Goal: Task Accomplishment & Management: Use online tool/utility

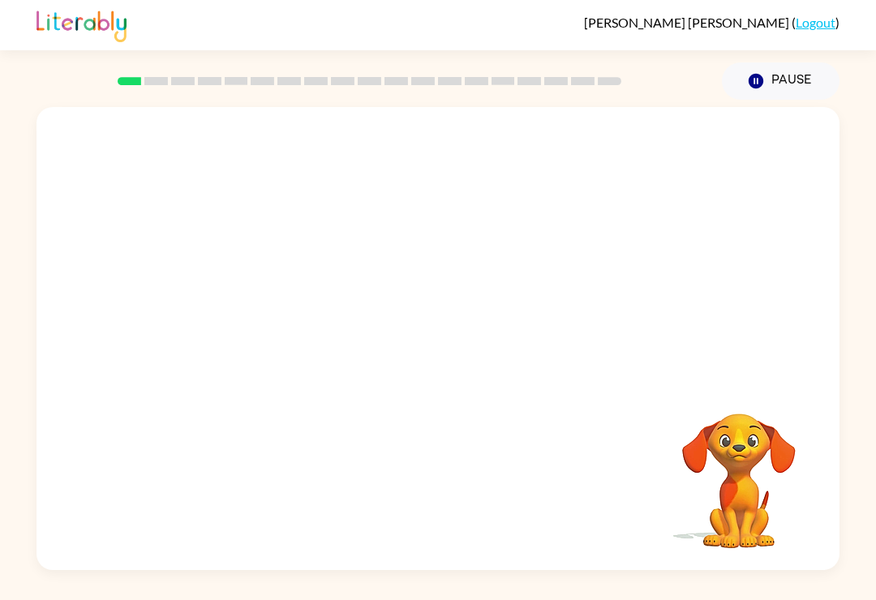
click at [164, 82] on rect at bounding box center [156, 81] width 24 height 8
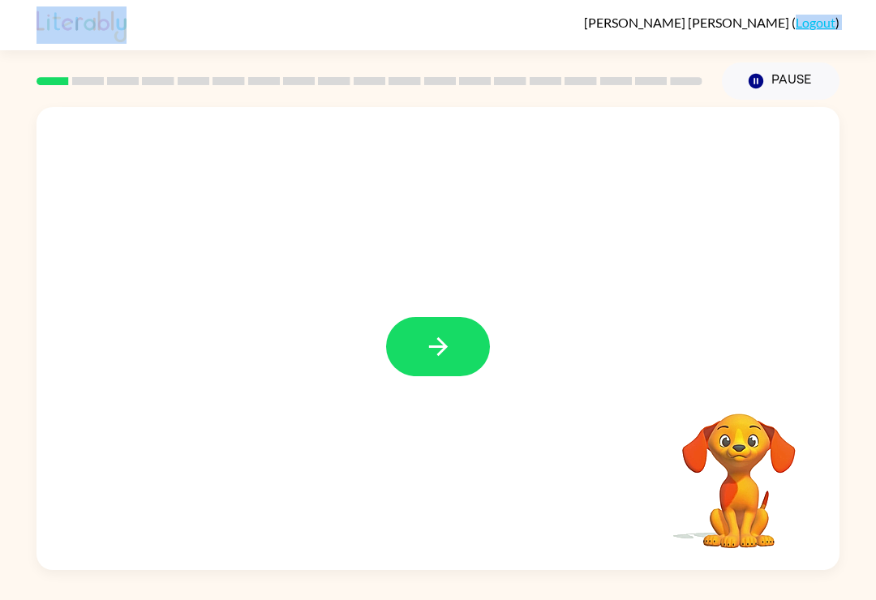
click at [434, 349] on icon "button" at bounding box center [437, 346] width 19 height 19
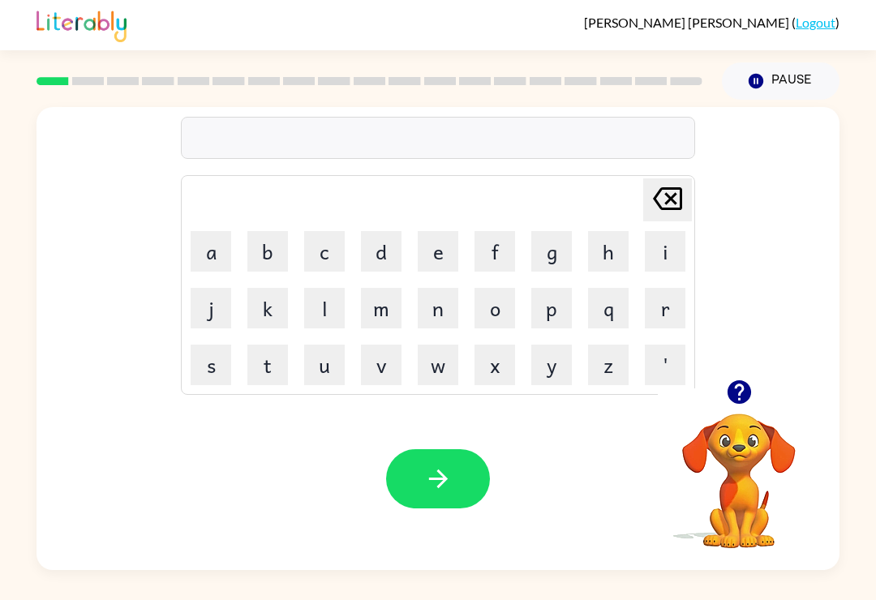
click at [739, 393] on icon "button" at bounding box center [738, 392] width 24 height 24
click at [597, 595] on div "[PERSON_NAME] ( Logout ) Pause Pause [PERSON_NAME] last character input a b c d…" at bounding box center [438, 300] width 876 height 600
click at [381, 374] on button "v" at bounding box center [381, 365] width 41 height 41
click at [676, 198] on icon "[PERSON_NAME] last character input" at bounding box center [667, 198] width 39 height 39
click at [667, 310] on button "r" at bounding box center [664, 308] width 41 height 41
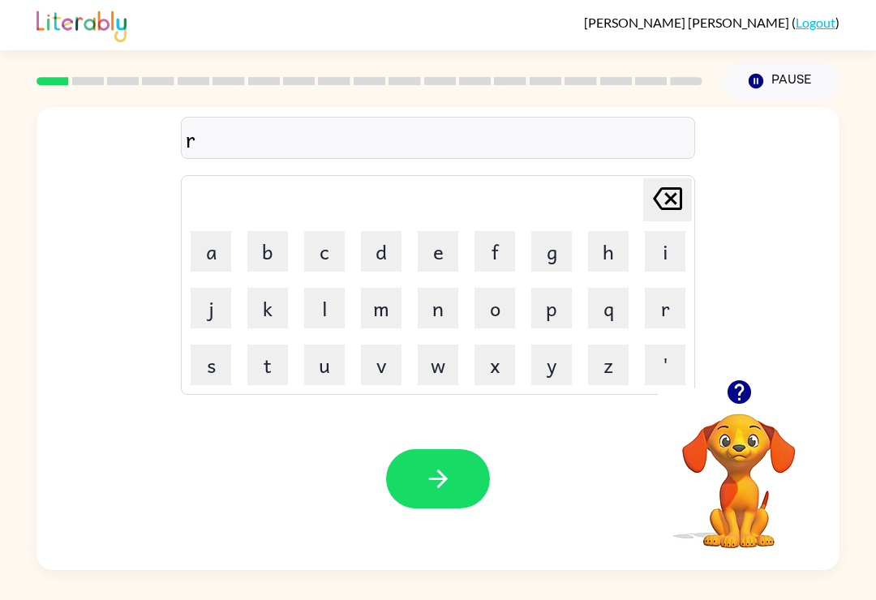
click at [751, 479] on video "Your browser must support playing .mp4 files to use Literably. Please try using…" at bounding box center [738, 469] width 162 height 162
click at [758, 396] on button "button" at bounding box center [738, 391] width 41 height 41
click at [734, 396] on video "Your browser must support playing .mp4 files to use Literably. Please try using…" at bounding box center [738, 469] width 162 height 162
click at [763, 82] on icon "button" at bounding box center [755, 81] width 15 height 15
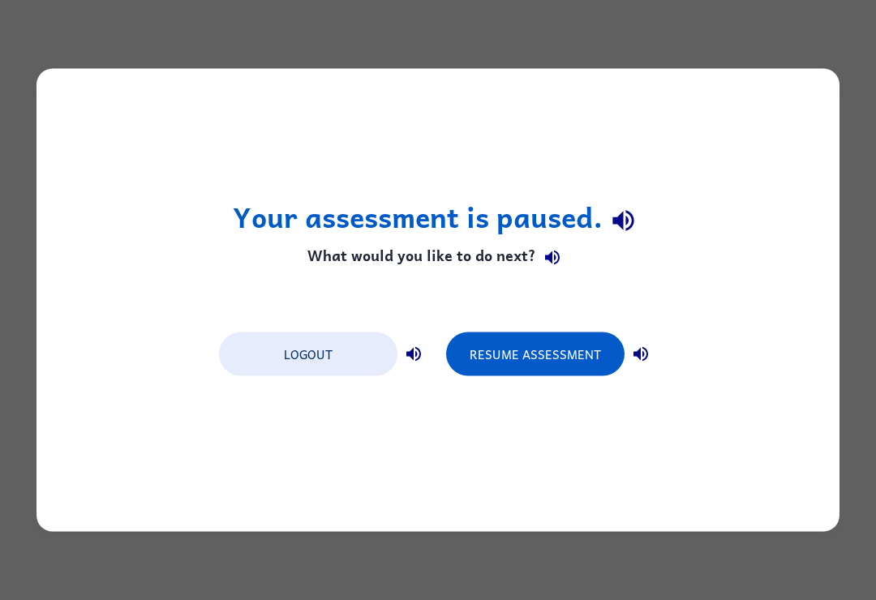
click at [498, 351] on button "Resume Assessment" at bounding box center [535, 354] width 178 height 44
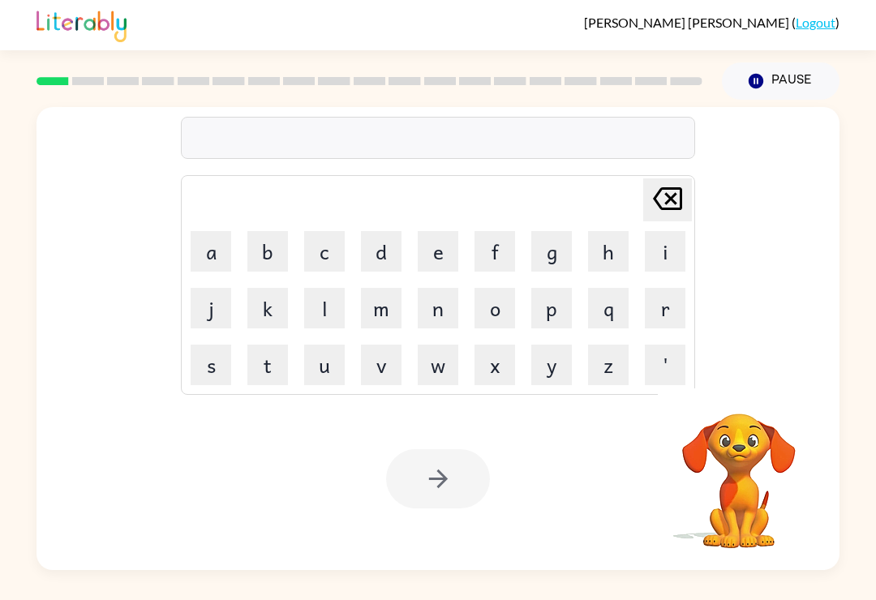
click at [670, 306] on button "r" at bounding box center [664, 308] width 41 height 41
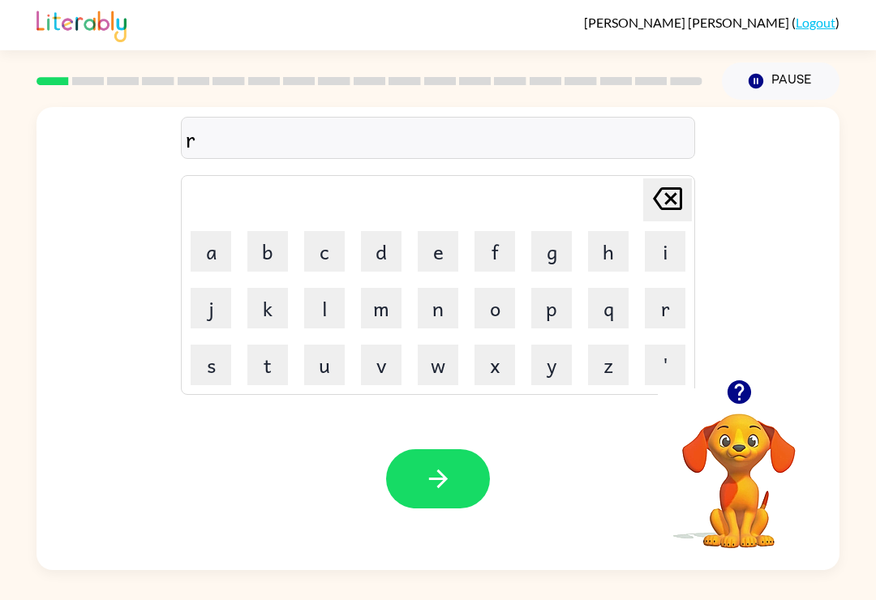
click at [223, 232] on button "a" at bounding box center [211, 251] width 41 height 41
click at [556, 311] on button "p" at bounding box center [551, 308] width 41 height 41
click at [456, 484] on button "button" at bounding box center [438, 478] width 104 height 59
click at [739, 413] on button "button" at bounding box center [738, 391] width 41 height 41
click at [223, 371] on button "s" at bounding box center [211, 365] width 41 height 41
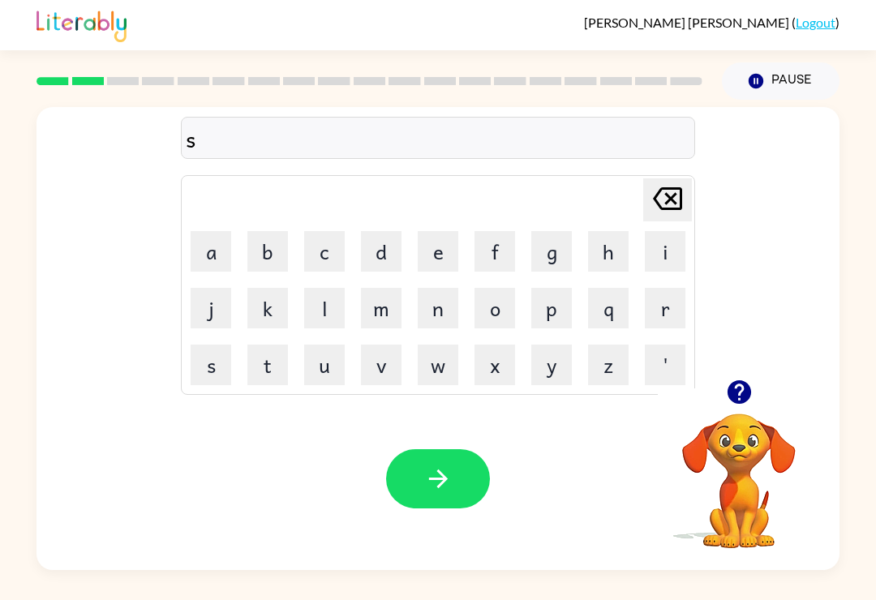
click at [687, 195] on button "[PERSON_NAME] last character input" at bounding box center [667, 199] width 49 height 43
click at [744, 387] on icon "button" at bounding box center [738, 392] width 24 height 24
click at [203, 369] on button "s" at bounding box center [211, 365] width 41 height 41
click at [215, 373] on button "s" at bounding box center [211, 365] width 41 height 41
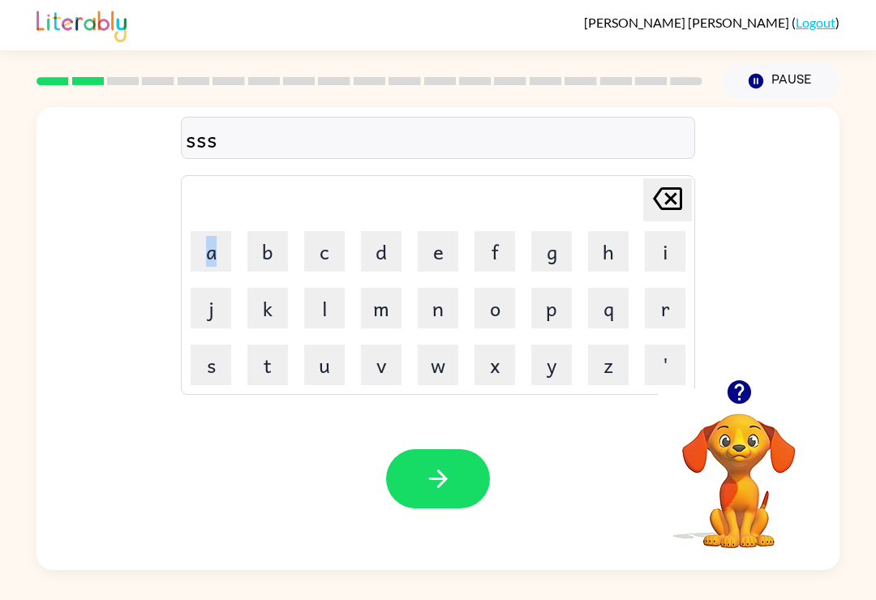
click at [670, 199] on icon at bounding box center [667, 198] width 29 height 23
click at [671, 199] on icon at bounding box center [667, 198] width 29 height 23
click at [653, 209] on icon "[PERSON_NAME] last character input" at bounding box center [667, 198] width 39 height 39
click at [208, 370] on button "s" at bounding box center [211, 365] width 41 height 41
click at [207, 242] on button "a" at bounding box center [211, 251] width 41 height 41
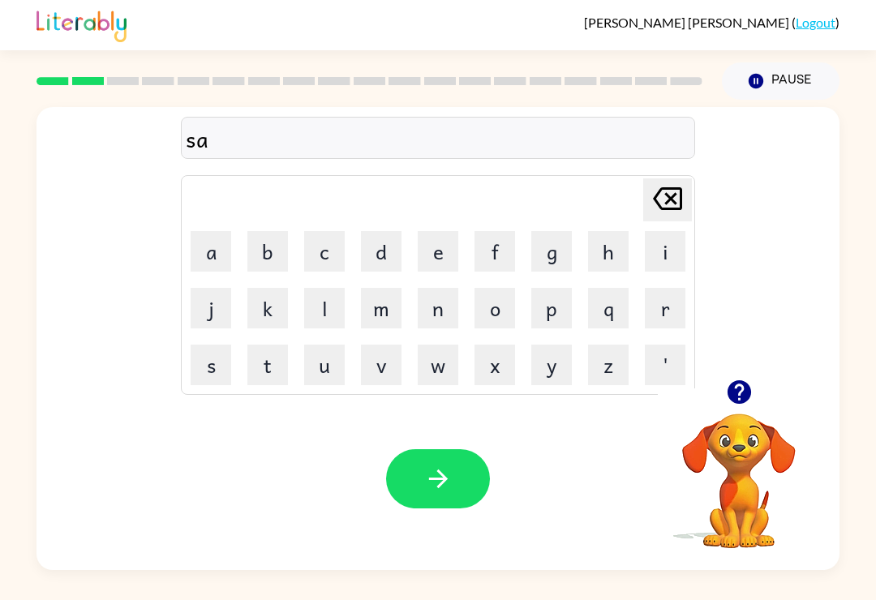
scroll to position [25, 0]
click at [192, 362] on td "s" at bounding box center [210, 364] width 55 height 55
click at [222, 345] on button "s" at bounding box center [211, 365] width 41 height 41
click at [461, 449] on button "button" at bounding box center [438, 478] width 104 height 59
click at [384, 288] on button "m" at bounding box center [381, 308] width 41 height 41
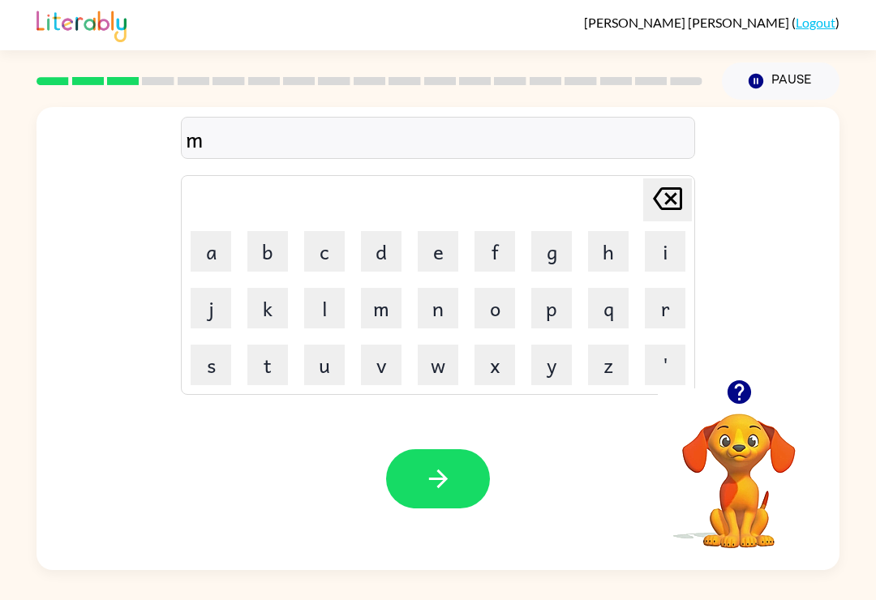
click at [216, 231] on button "a" at bounding box center [211, 251] width 41 height 41
click at [269, 345] on button "t" at bounding box center [267, 365] width 41 height 41
click at [400, 449] on button "button" at bounding box center [438, 478] width 104 height 59
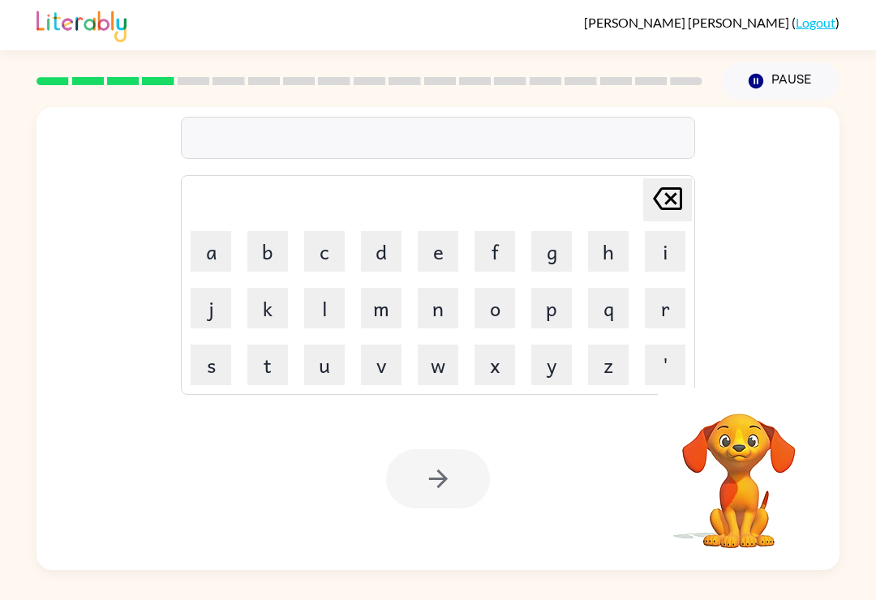
click at [434, 475] on div at bounding box center [438, 478] width 104 height 59
click at [433, 456] on div at bounding box center [438, 478] width 104 height 59
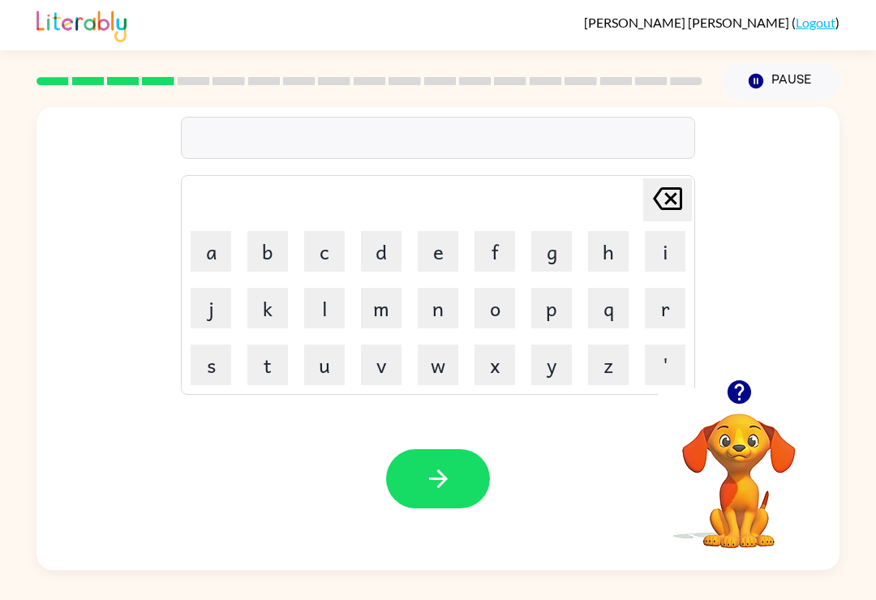
click at [195, 345] on button "s" at bounding box center [211, 365] width 41 height 41
click at [214, 233] on button "a" at bounding box center [211, 251] width 41 height 41
click at [447, 449] on button "button" at bounding box center [438, 478] width 104 height 59
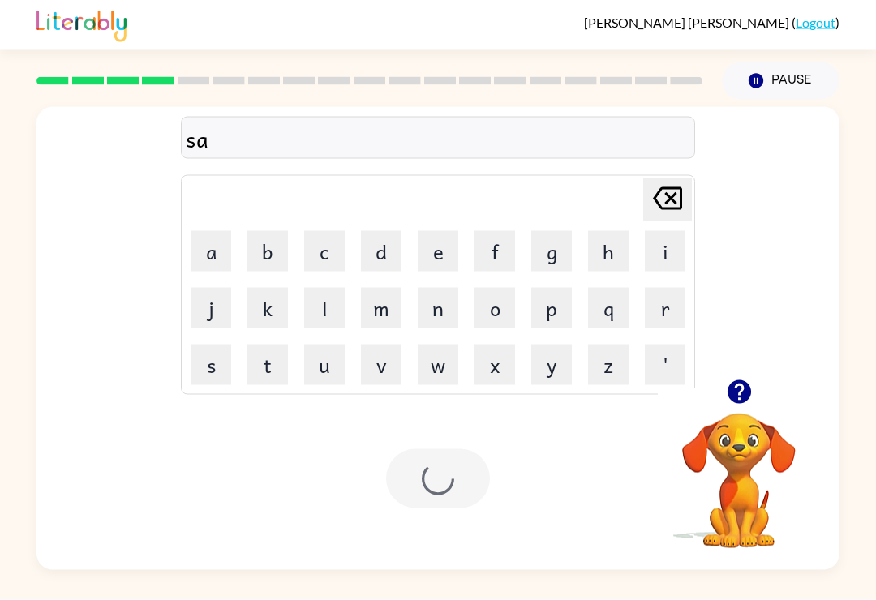
scroll to position [24, 0]
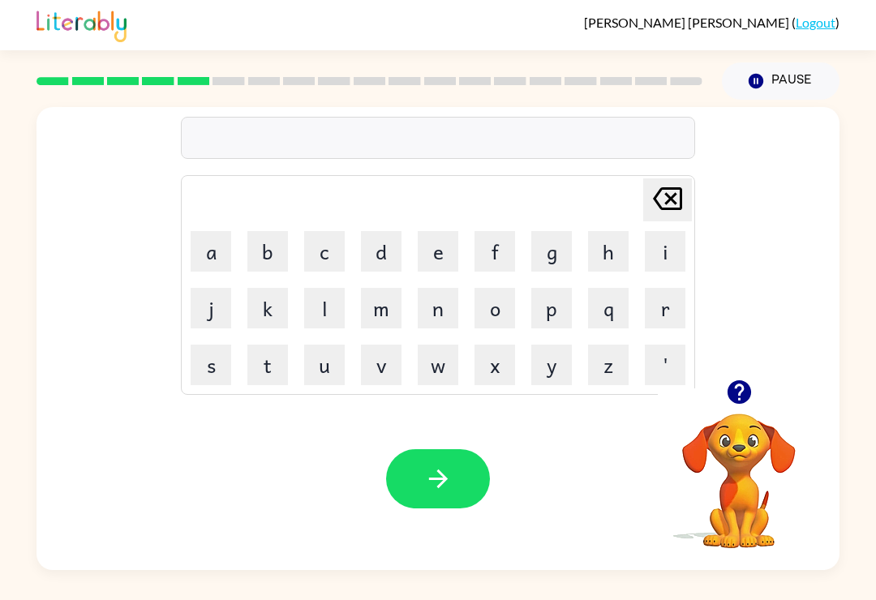
click at [209, 345] on button "s" at bounding box center [211, 365] width 41 height 41
click at [758, 371] on button "button" at bounding box center [738, 391] width 41 height 41
click at [652, 179] on icon "[PERSON_NAME] last character input" at bounding box center [667, 198] width 39 height 39
click at [212, 345] on button "s" at bounding box center [211, 365] width 41 height 41
click at [670, 231] on button "i" at bounding box center [664, 251] width 41 height 41
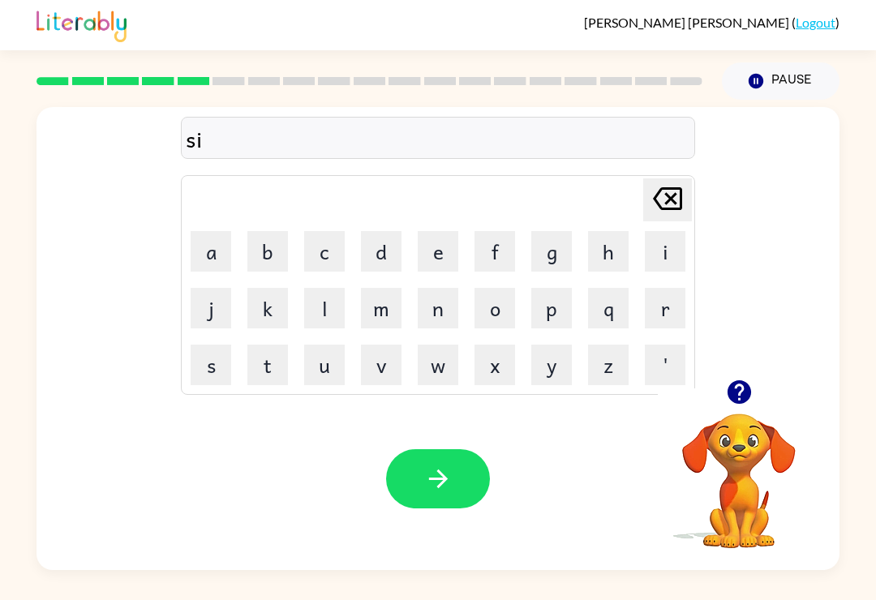
click at [498, 345] on button "x" at bounding box center [494, 365] width 41 height 41
click at [432, 465] on icon "button" at bounding box center [438, 479] width 28 height 28
click at [533, 345] on button "y" at bounding box center [551, 365] width 41 height 41
click at [674, 209] on icon at bounding box center [667, 198] width 29 height 23
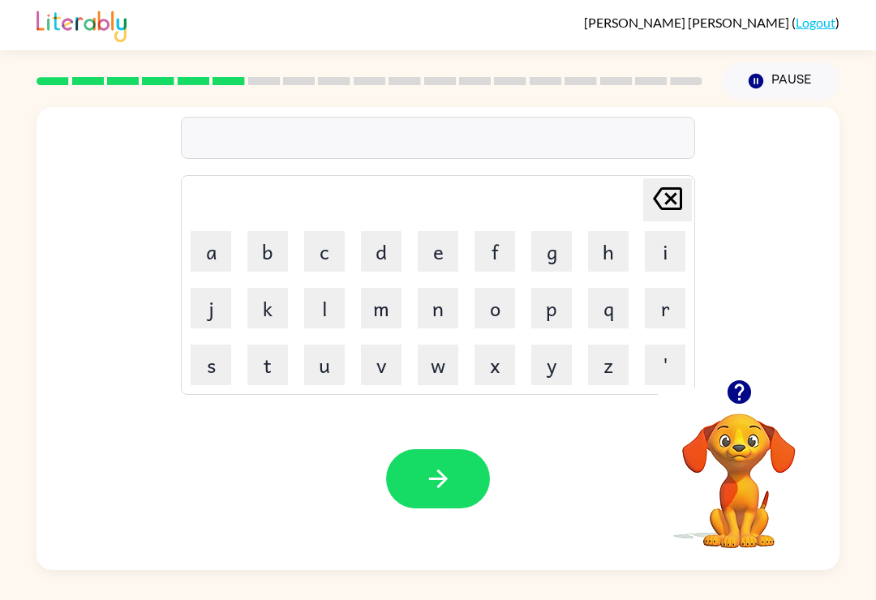
click at [673, 208] on icon "[PERSON_NAME] last character input" at bounding box center [667, 198] width 39 height 39
click at [560, 319] on button "p" at bounding box center [551, 308] width 41 height 41
click at [757, 382] on div at bounding box center [738, 391] width 162 height 41
click at [756, 382] on div at bounding box center [738, 391] width 162 height 41
click at [751, 403] on icon "button" at bounding box center [739, 392] width 28 height 28
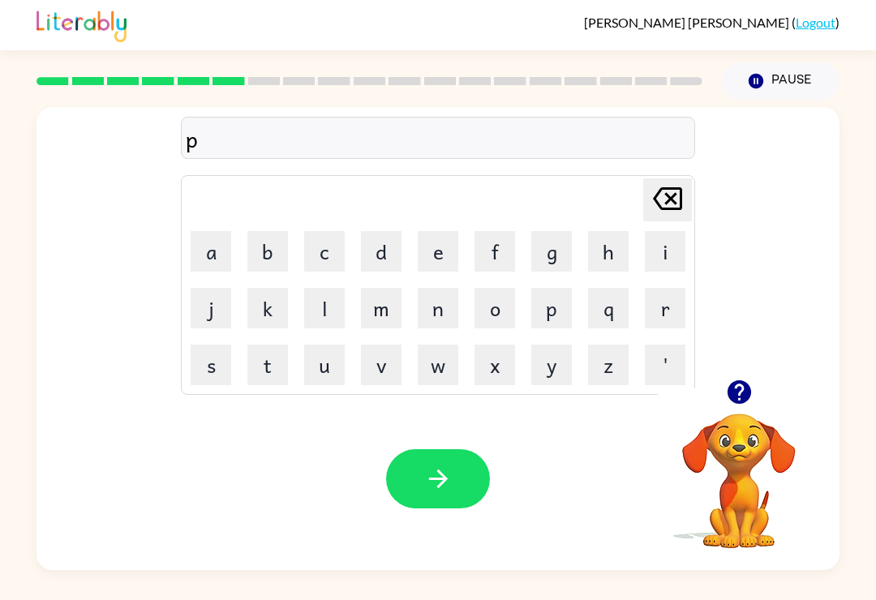
click at [203, 234] on button "a" at bounding box center [211, 251] width 41 height 41
click at [384, 250] on button "d" at bounding box center [381, 251] width 41 height 41
click at [680, 196] on icon at bounding box center [667, 198] width 29 height 23
click at [276, 245] on button "b" at bounding box center [267, 251] width 41 height 41
click at [430, 465] on button "button" at bounding box center [438, 478] width 104 height 59
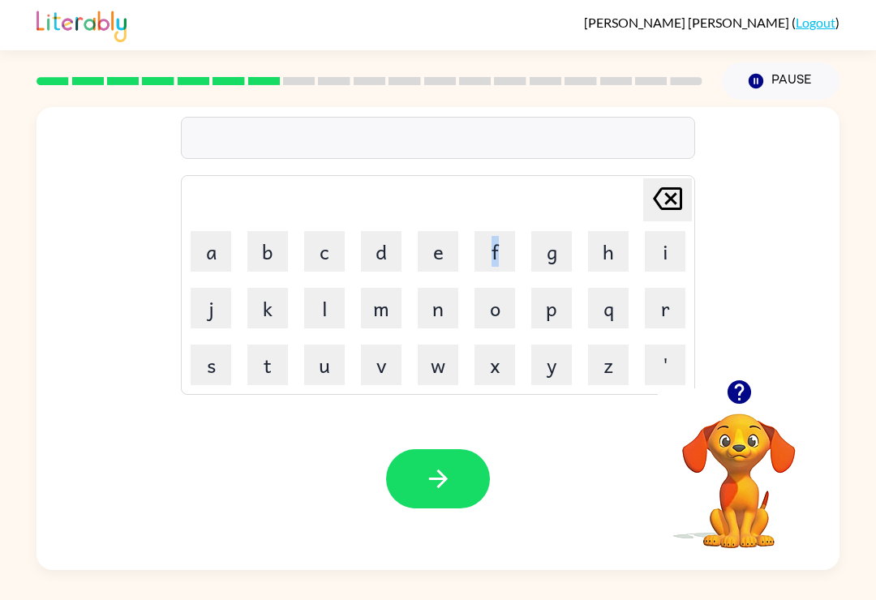
click at [567, 420] on div "Your browser must support playing .mp4 files to use Literably. Please try using…" at bounding box center [437, 478] width 803 height 182
click at [503, 233] on button "f" at bounding box center [494, 251] width 41 height 41
click at [713, 503] on video "Your browser must support playing .mp4 files to use Literably. Please try using…" at bounding box center [738, 469] width 162 height 162
click at [758, 398] on button "button" at bounding box center [738, 391] width 41 height 41
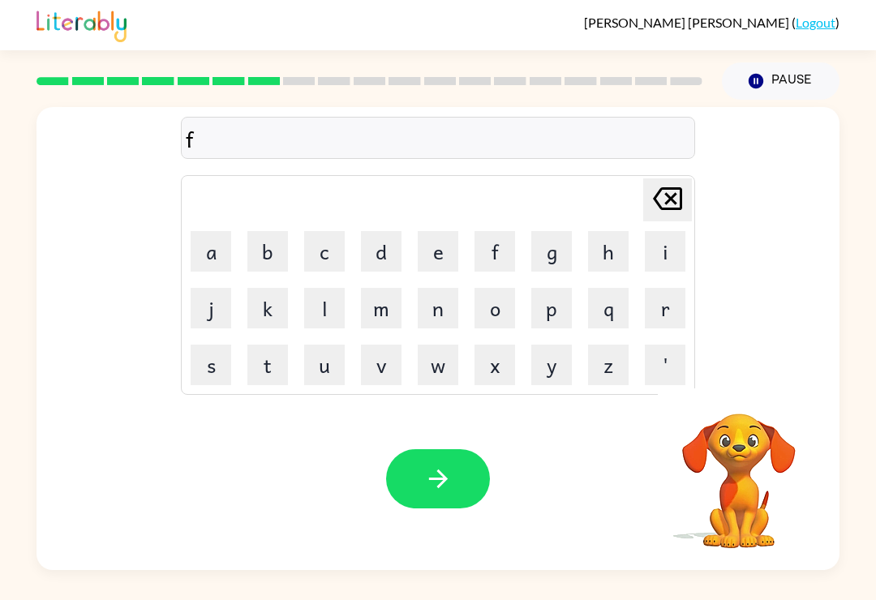
click at [760, 426] on video "Your browser must support playing .mp4 files to use Literably. Please try using…" at bounding box center [738, 469] width 162 height 162
click at [224, 250] on button "a" at bounding box center [211, 251] width 41 height 41
click at [268, 364] on button "t" at bounding box center [267, 365] width 41 height 41
click at [447, 501] on button "button" at bounding box center [438, 478] width 104 height 59
click at [610, 257] on button "h" at bounding box center [608, 251] width 41 height 41
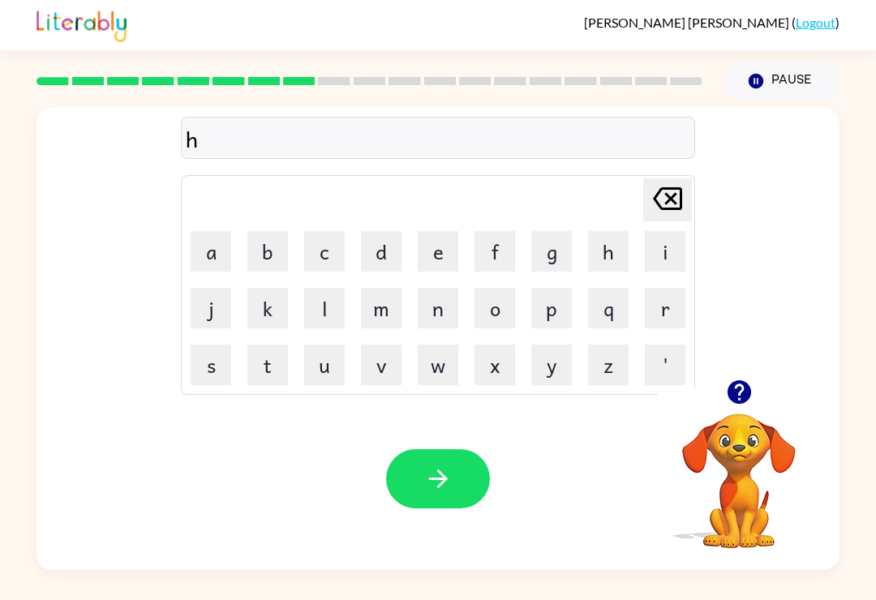
click at [221, 257] on button "a" at bounding box center [211, 251] width 41 height 41
click at [617, 247] on button "h" at bounding box center [608, 251] width 41 height 41
click at [678, 203] on icon "[PERSON_NAME] last character input" at bounding box center [667, 198] width 39 height 39
click at [434, 318] on button "n" at bounding box center [437, 308] width 41 height 41
click at [456, 470] on button "button" at bounding box center [438, 478] width 104 height 59
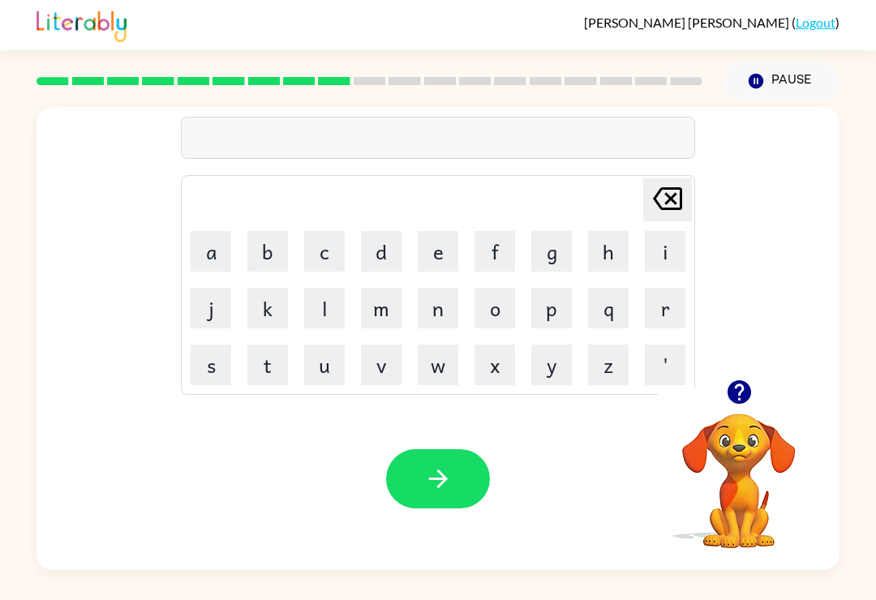
click at [266, 369] on button "t" at bounding box center [267, 365] width 41 height 41
click at [770, 392] on div at bounding box center [738, 391] width 162 height 41
click at [749, 392] on icon "button" at bounding box center [738, 392] width 24 height 24
click at [510, 302] on button "o" at bounding box center [494, 308] width 41 height 41
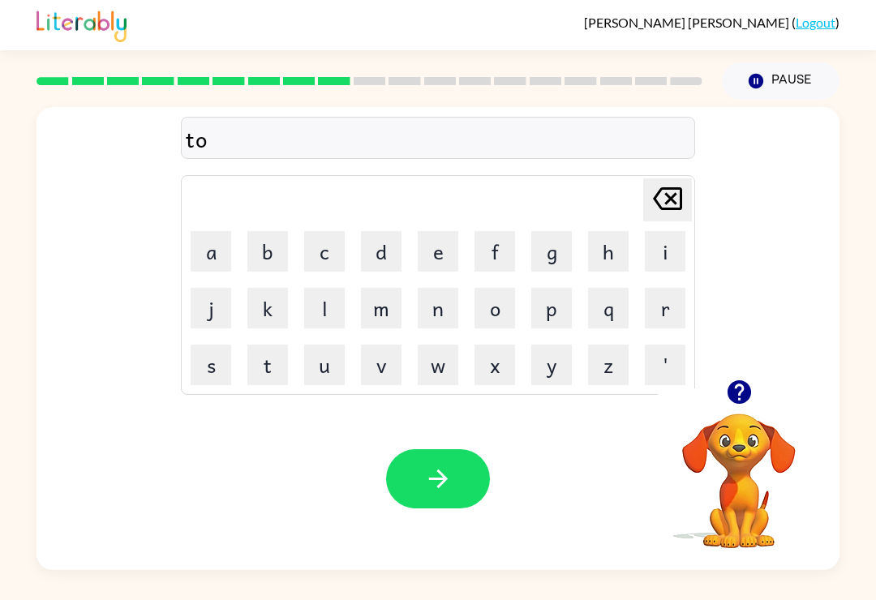
click at [549, 306] on button "p" at bounding box center [551, 308] width 41 height 41
click at [465, 463] on button "button" at bounding box center [438, 478] width 104 height 59
click at [710, 502] on video "Your browser must support playing .mp4 files to use Literably. Please try using…" at bounding box center [738, 469] width 162 height 162
click at [748, 391] on icon "button" at bounding box center [738, 392] width 24 height 24
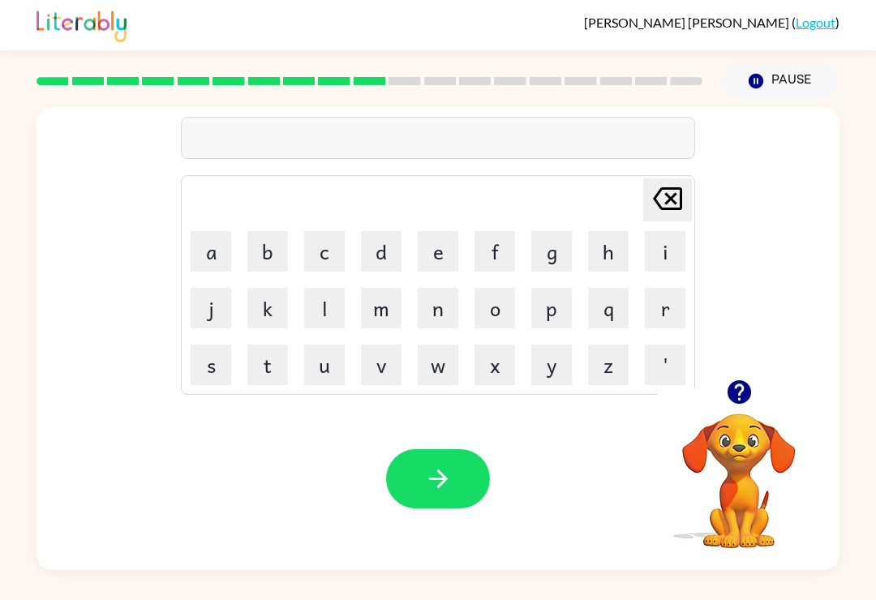
click at [229, 306] on button "j" at bounding box center [211, 308] width 41 height 41
click at [661, 373] on button "'" at bounding box center [664, 365] width 41 height 41
click at [683, 349] on button "'" at bounding box center [664, 365] width 41 height 41
click at [685, 351] on td "'" at bounding box center [664, 364] width 55 height 55
click at [681, 358] on button "'" at bounding box center [664, 365] width 41 height 41
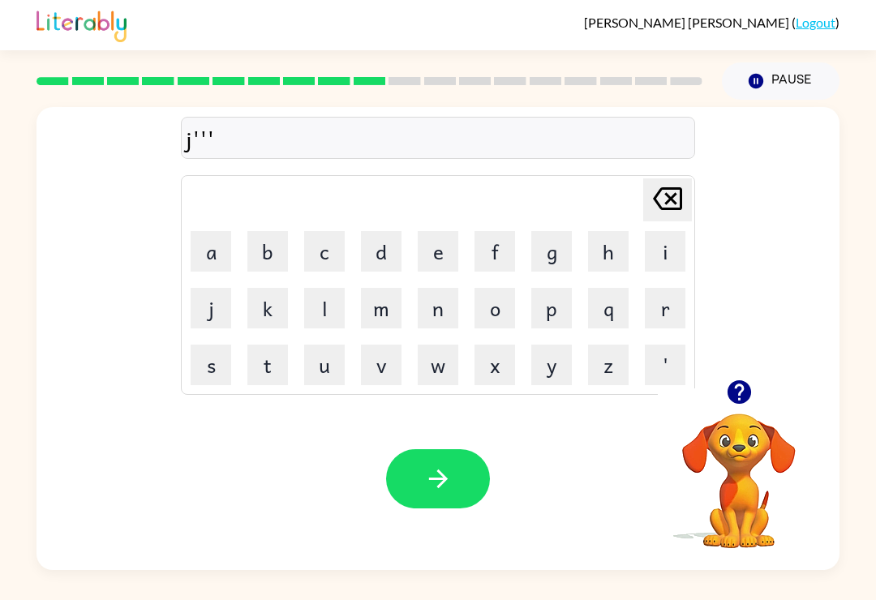
click at [681, 358] on button "'" at bounding box center [664, 365] width 41 height 41
click at [679, 362] on button "'" at bounding box center [664, 365] width 41 height 41
click at [682, 356] on button "'" at bounding box center [664, 365] width 41 height 41
click at [681, 355] on button "'" at bounding box center [664, 365] width 41 height 41
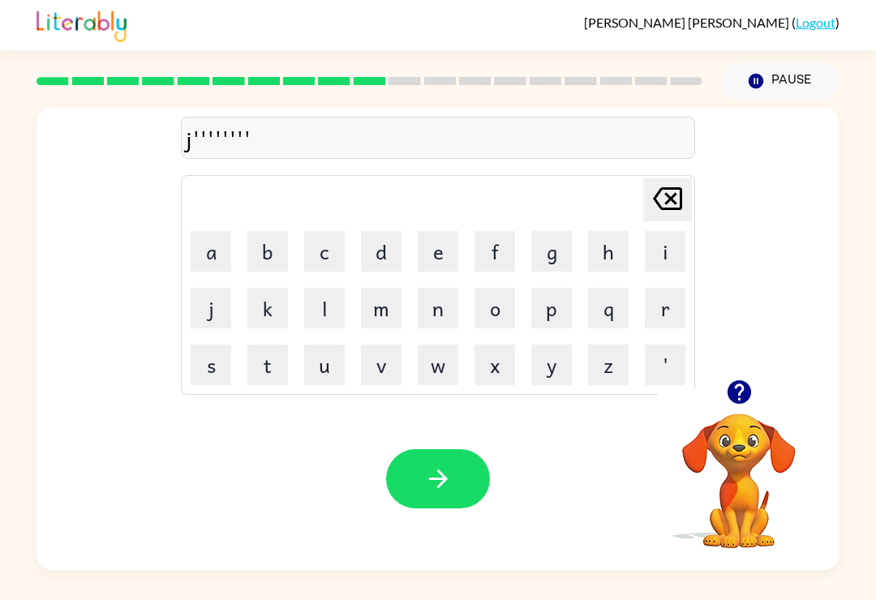
click at [667, 358] on button "'" at bounding box center [664, 365] width 41 height 41
click at [677, 357] on button "'" at bounding box center [664, 365] width 41 height 41
click at [670, 366] on button "'" at bounding box center [664, 365] width 41 height 41
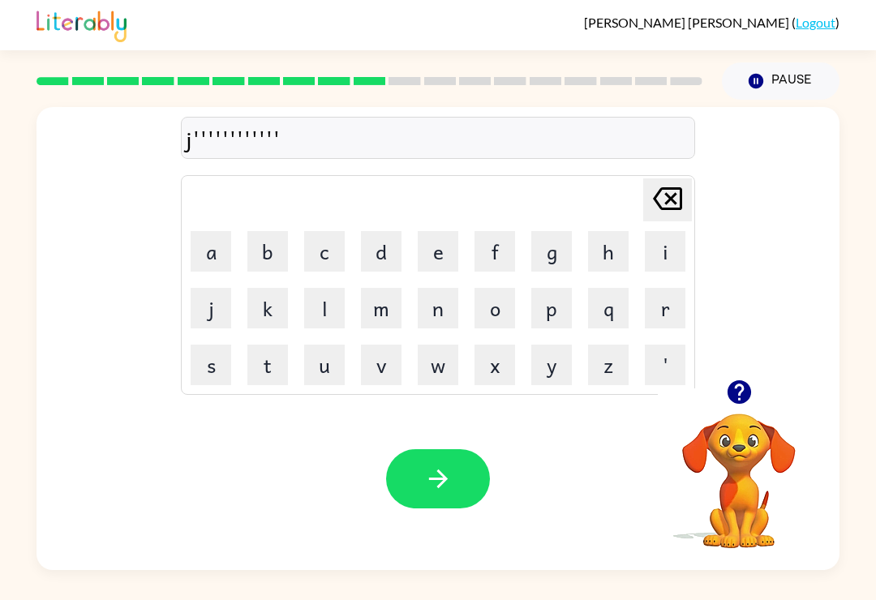
click at [670, 366] on button "'" at bounding box center [664, 365] width 41 height 41
click at [662, 179] on icon "[PERSON_NAME] last character input" at bounding box center [667, 198] width 39 height 39
click at [661, 179] on icon "[PERSON_NAME] last character input" at bounding box center [667, 198] width 39 height 39
click at [672, 187] on icon at bounding box center [667, 198] width 29 height 23
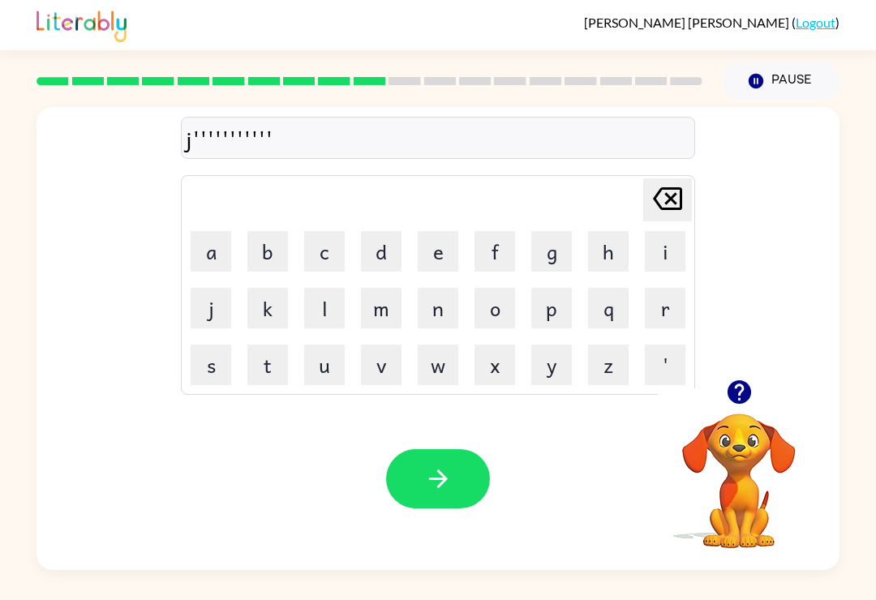
click at [671, 187] on icon at bounding box center [667, 198] width 29 height 23
click at [670, 187] on icon at bounding box center [667, 198] width 29 height 23
click at [676, 179] on icon "[PERSON_NAME] last character input" at bounding box center [667, 198] width 39 height 39
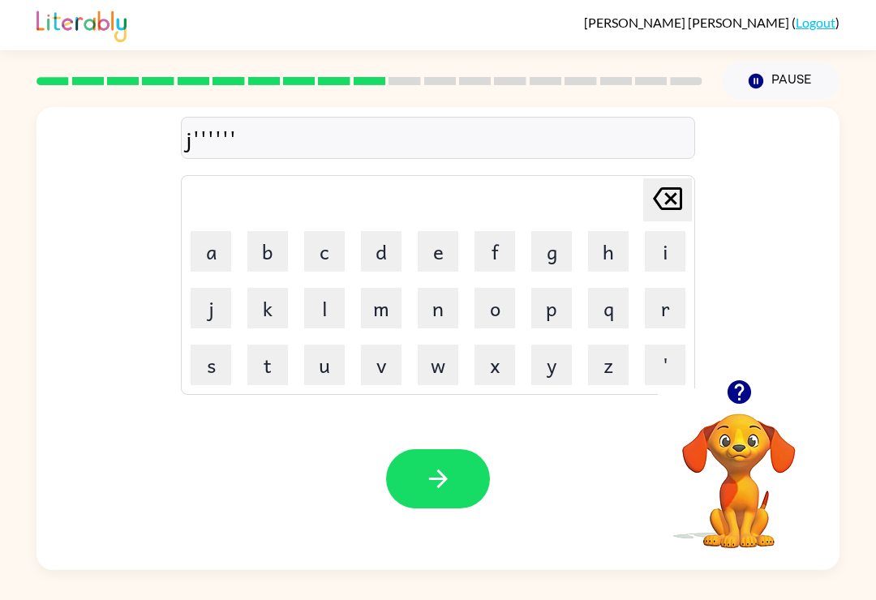
click at [679, 187] on icon at bounding box center [667, 198] width 29 height 23
click at [672, 191] on icon "[PERSON_NAME] last character input" at bounding box center [667, 198] width 39 height 39
click at [672, 187] on icon at bounding box center [667, 198] width 29 height 23
click at [670, 182] on icon "[PERSON_NAME] last character input" at bounding box center [667, 198] width 39 height 39
click at [666, 193] on icon "[PERSON_NAME] last character input" at bounding box center [667, 198] width 39 height 39
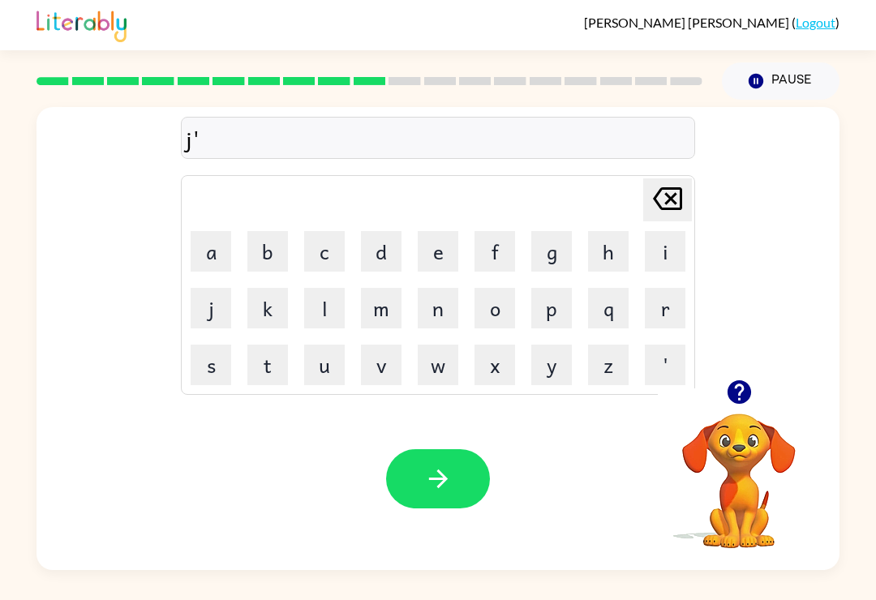
click at [666, 187] on icon at bounding box center [667, 198] width 29 height 23
click at [462, 459] on button "button" at bounding box center [438, 478] width 104 height 59
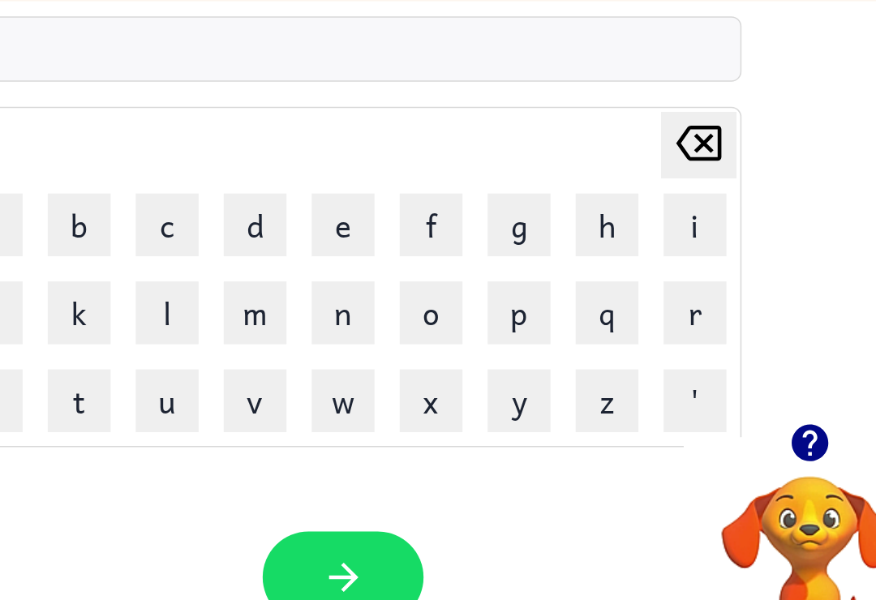
click at [588, 345] on button "z" at bounding box center [608, 365] width 41 height 41
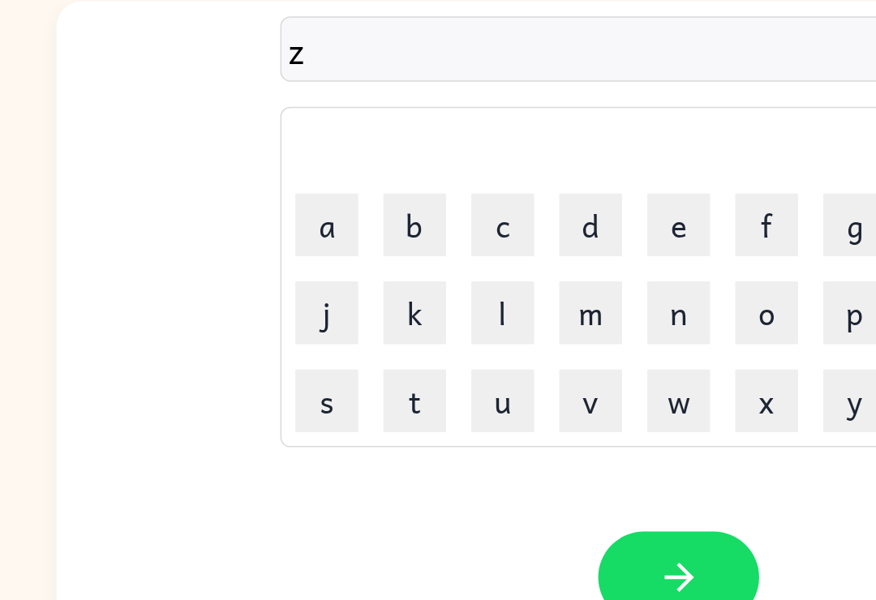
click at [216, 231] on button "a" at bounding box center [211, 251] width 41 height 41
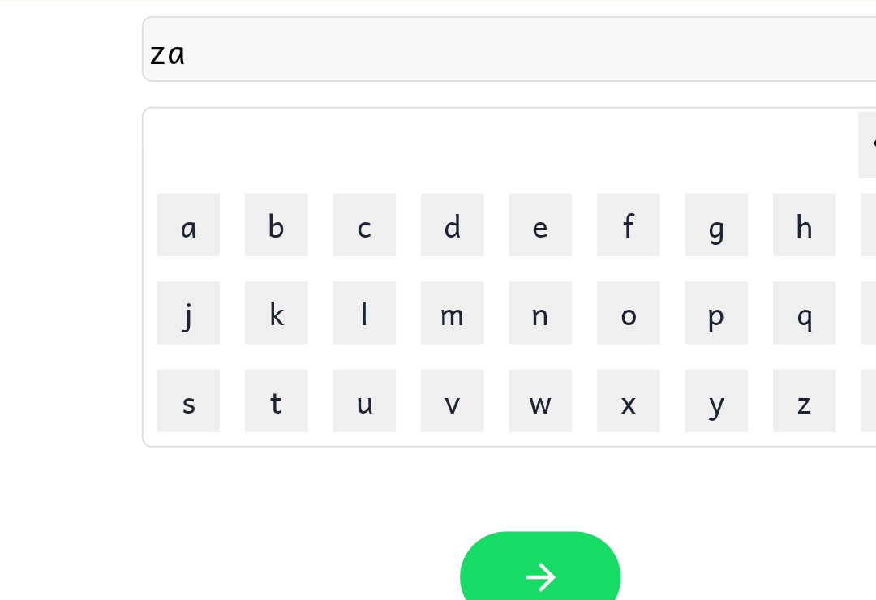
click at [531, 288] on button "p" at bounding box center [551, 308] width 41 height 41
click at [386, 449] on button "button" at bounding box center [438, 478] width 104 height 59
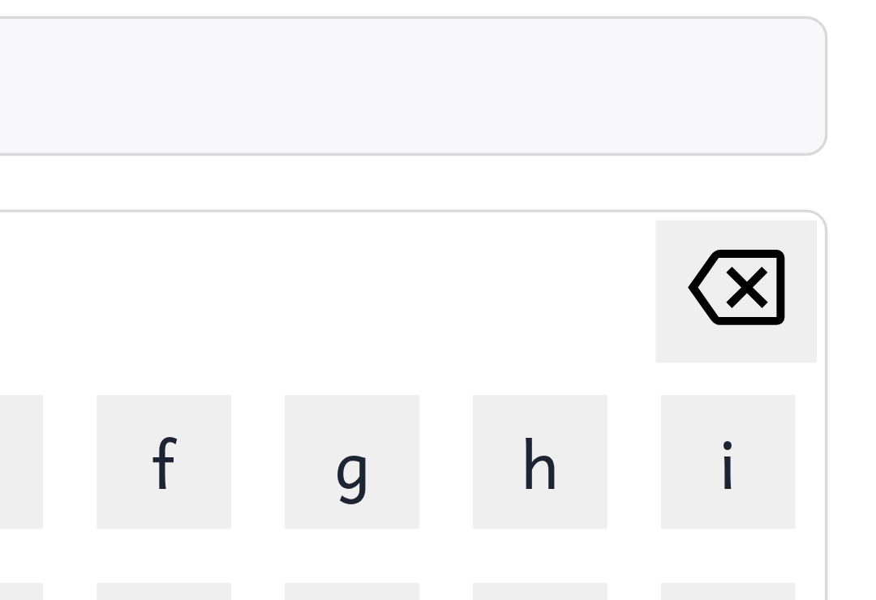
scroll to position [0, 0]
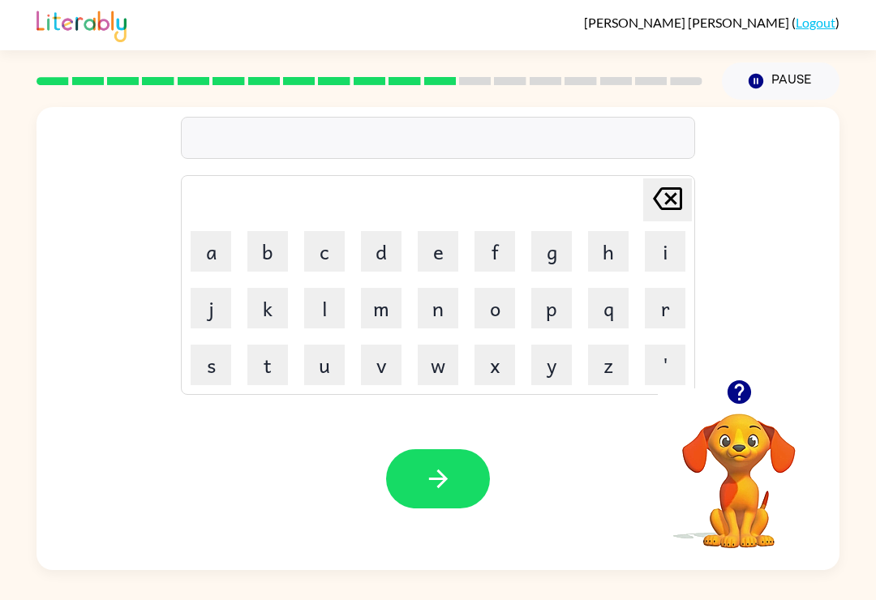
click at [751, 378] on div at bounding box center [738, 391] width 162 height 41
click at [733, 380] on icon "button" at bounding box center [738, 392] width 24 height 24
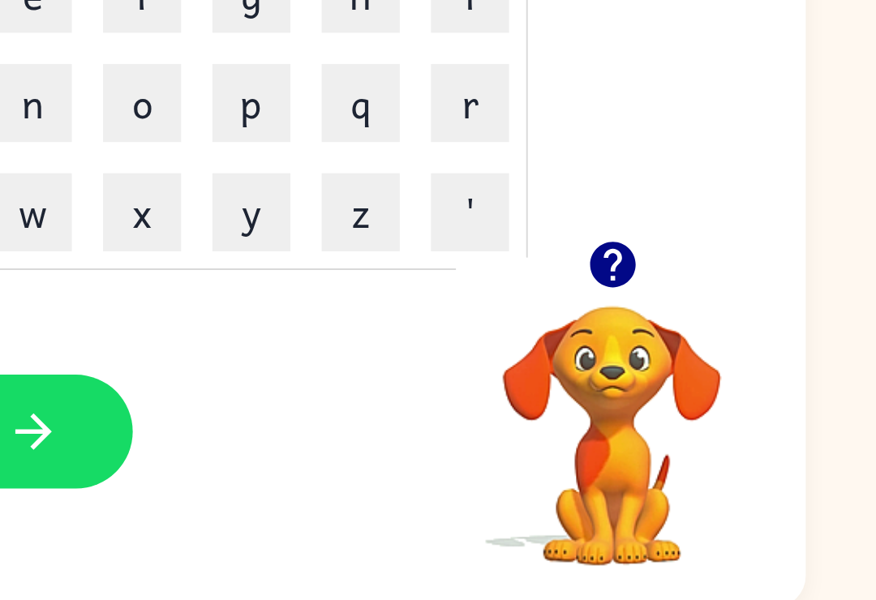
scroll to position [0, 0]
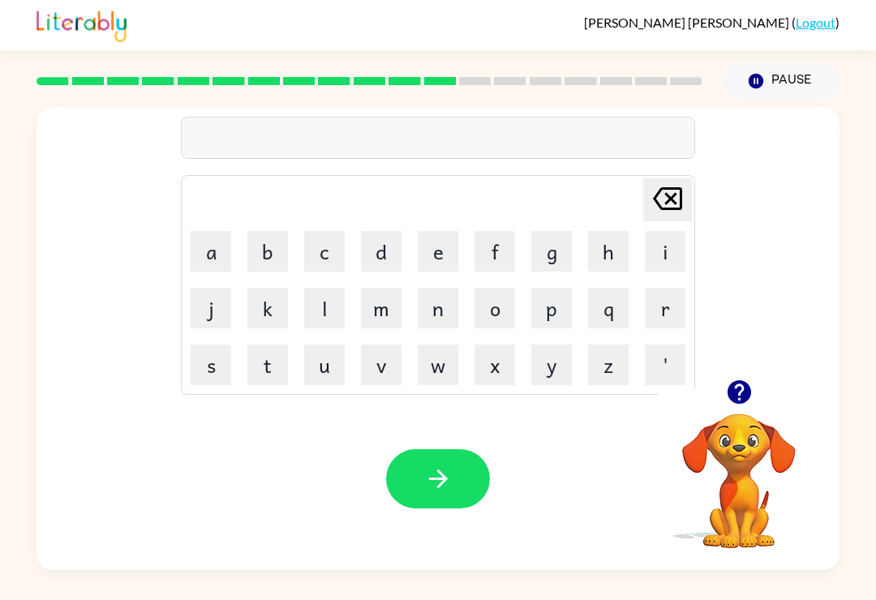
click at [752, 384] on icon "button" at bounding box center [739, 392] width 28 height 28
click at [208, 261] on button "a" at bounding box center [211, 251] width 41 height 41
click at [269, 256] on button "b" at bounding box center [267, 251] width 41 height 41
click at [334, 252] on button "c" at bounding box center [324, 251] width 41 height 41
click at [391, 254] on button "d" at bounding box center [381, 251] width 41 height 41
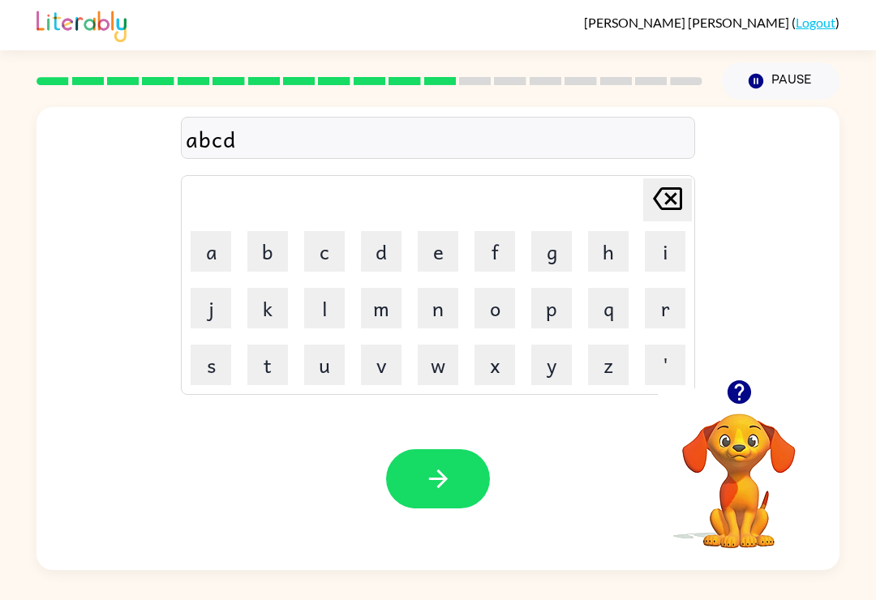
click at [514, 260] on button "f" at bounding box center [494, 251] width 41 height 41
click at [564, 268] on button "g" at bounding box center [551, 251] width 41 height 41
click at [613, 257] on button "h" at bounding box center [608, 251] width 41 height 41
click at [597, 268] on button "h" at bounding box center [608, 251] width 41 height 41
click at [597, 267] on button "h" at bounding box center [608, 251] width 41 height 41
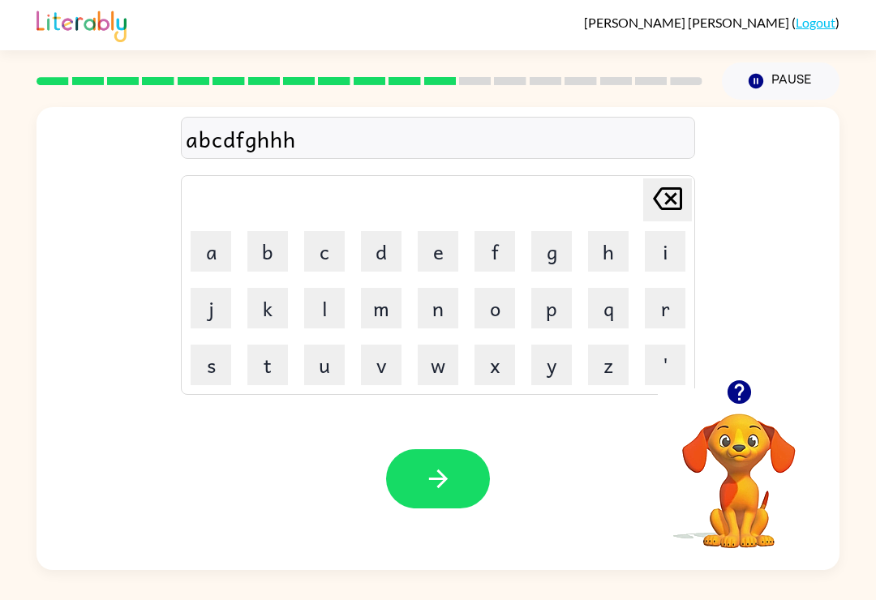
click at [669, 199] on icon at bounding box center [667, 198] width 29 height 23
click at [669, 198] on icon at bounding box center [667, 198] width 29 height 23
click at [666, 205] on icon at bounding box center [667, 198] width 29 height 23
click at [665, 205] on icon at bounding box center [667, 198] width 29 height 23
click at [674, 203] on icon at bounding box center [667, 198] width 29 height 23
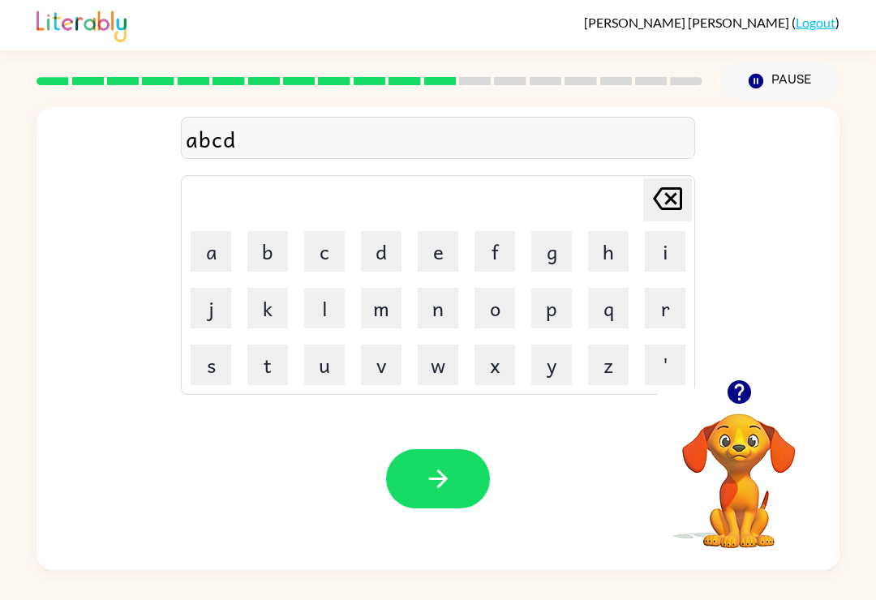
click at [673, 203] on icon at bounding box center [667, 198] width 29 height 23
click at [678, 203] on icon "[PERSON_NAME] last character input" at bounding box center [667, 198] width 39 height 39
click at [677, 203] on icon "[PERSON_NAME] last character input" at bounding box center [667, 198] width 39 height 39
click at [662, 195] on icon "[PERSON_NAME] last character input" at bounding box center [667, 198] width 39 height 39
click at [217, 263] on button "a" at bounding box center [211, 251] width 41 height 41
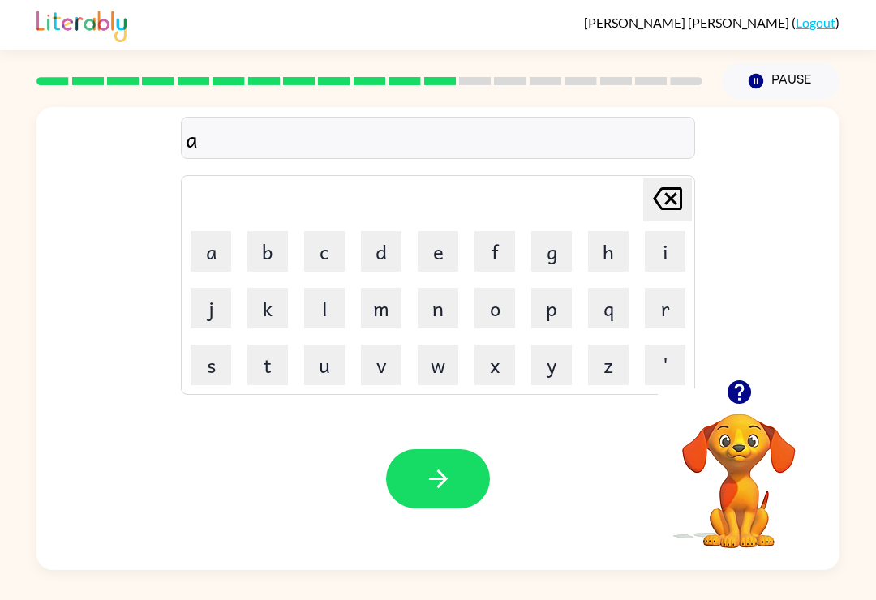
click at [768, 395] on div at bounding box center [738, 391] width 162 height 41
click at [744, 388] on icon "button" at bounding box center [738, 392] width 24 height 24
click at [746, 379] on div "a [PERSON_NAME] last character input a b c d e f g h i j k l m n o p q r s t u …" at bounding box center [437, 243] width 803 height 272
click at [557, 240] on button "g" at bounding box center [551, 251] width 41 height 41
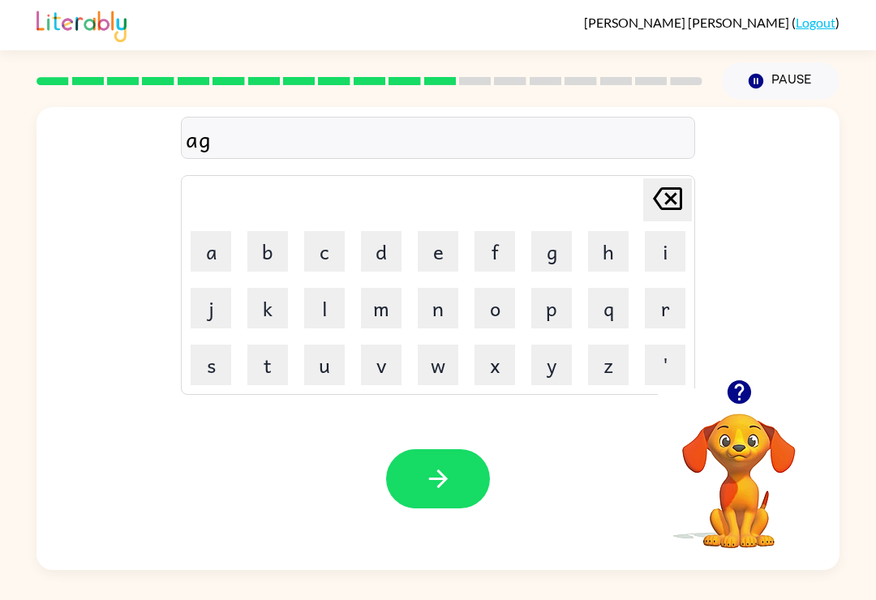
click at [656, 189] on icon "[PERSON_NAME] last character input" at bounding box center [667, 198] width 39 height 39
click at [678, 213] on icon "[PERSON_NAME] last character input" at bounding box center [667, 198] width 39 height 39
click at [606, 312] on button "q" at bounding box center [608, 308] width 41 height 41
click at [683, 185] on icon "[PERSON_NAME] last character input" at bounding box center [667, 198] width 39 height 39
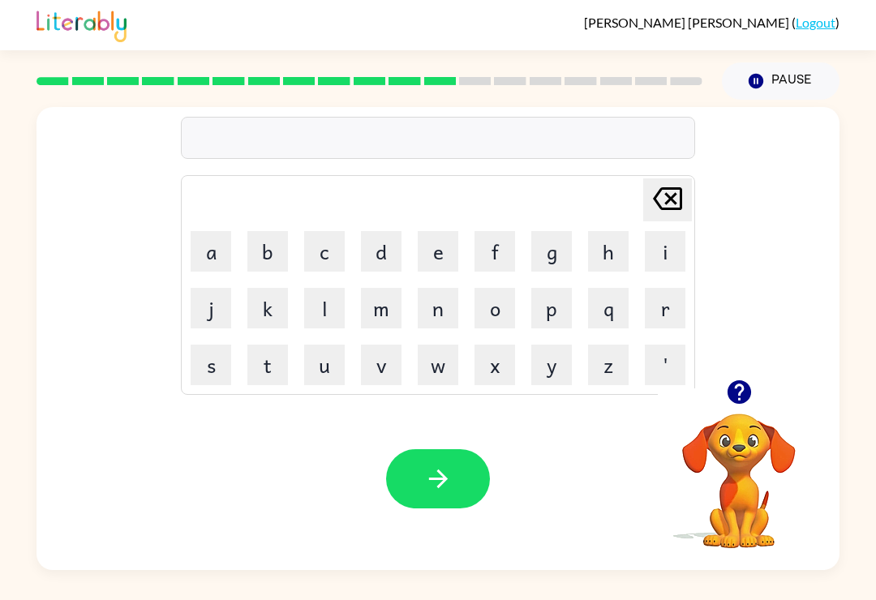
click at [559, 254] on button "g" at bounding box center [551, 251] width 41 height 41
click at [196, 253] on button "a" at bounding box center [211, 251] width 41 height 41
click at [276, 361] on button "t" at bounding box center [267, 365] width 41 height 41
click at [470, 461] on button "button" at bounding box center [438, 478] width 104 height 59
click at [841, 295] on div "[PERSON_NAME] last character input a b c d e f g h i j k l m n o p q r s t u v …" at bounding box center [438, 335] width 876 height 470
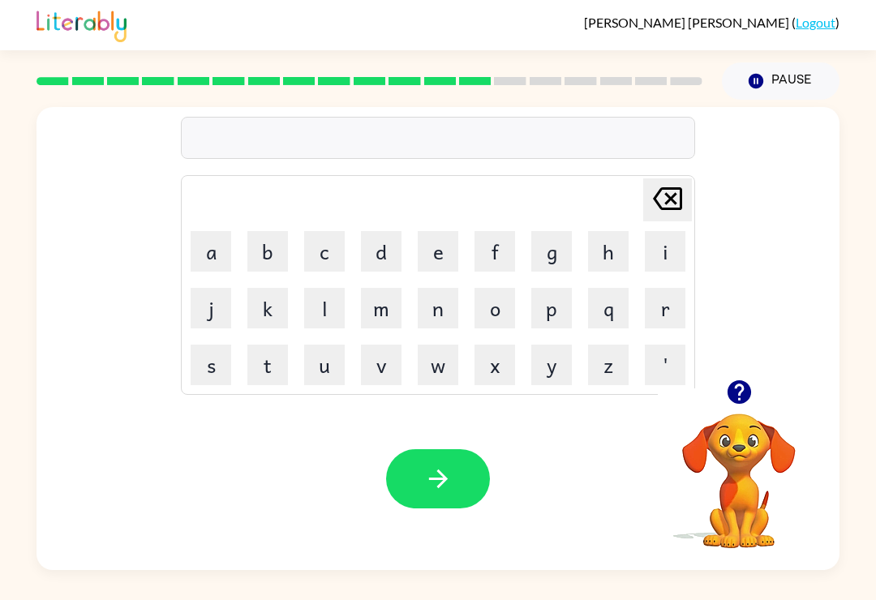
scroll to position [25, 0]
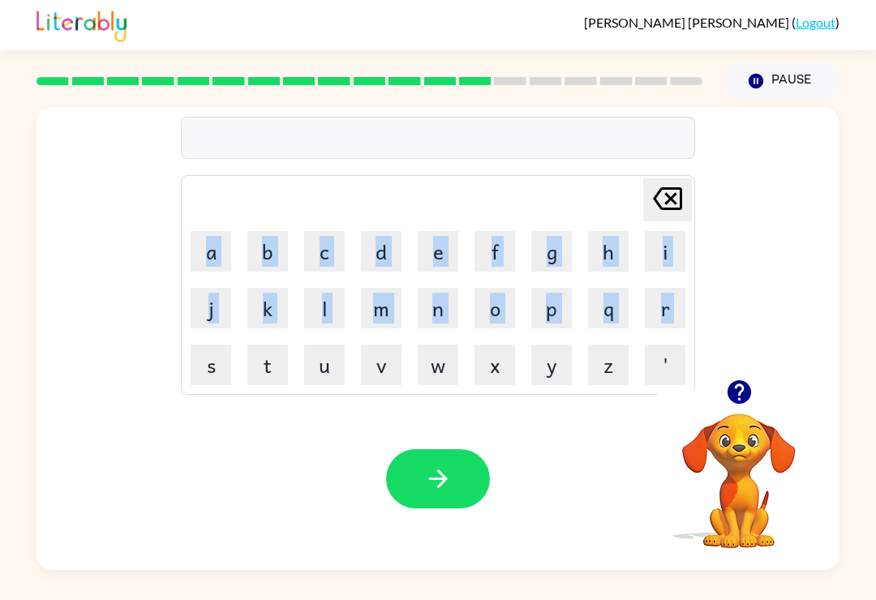
click at [625, 434] on div "Your browser must support playing .mp4 files to use Literably. Please try using…" at bounding box center [437, 478] width 803 height 182
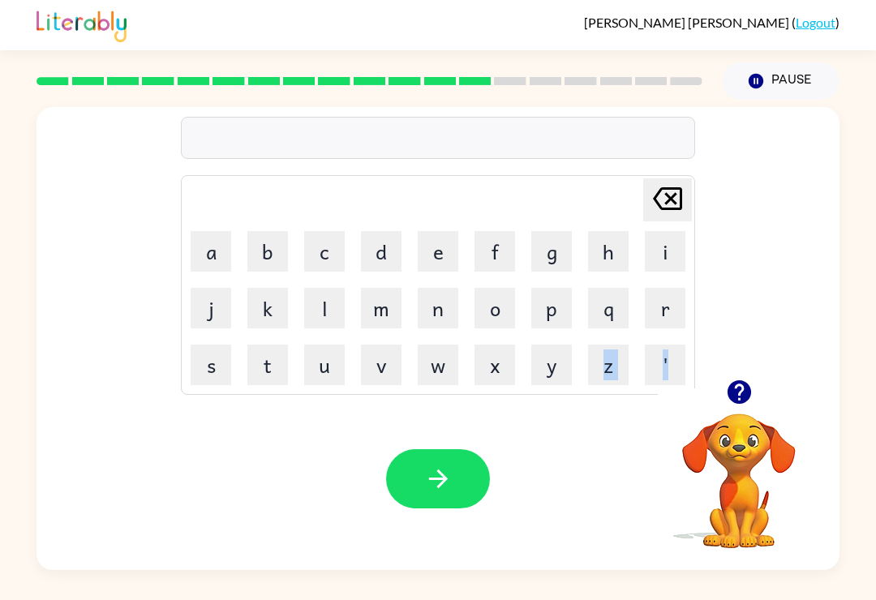
click at [637, 416] on div "Your browser must support playing .mp4 files to use Literably. Please try using…" at bounding box center [437, 478] width 803 height 182
click at [629, 416] on div "Your browser must support playing .mp4 files to use Literably. Please try using…" at bounding box center [437, 478] width 803 height 182
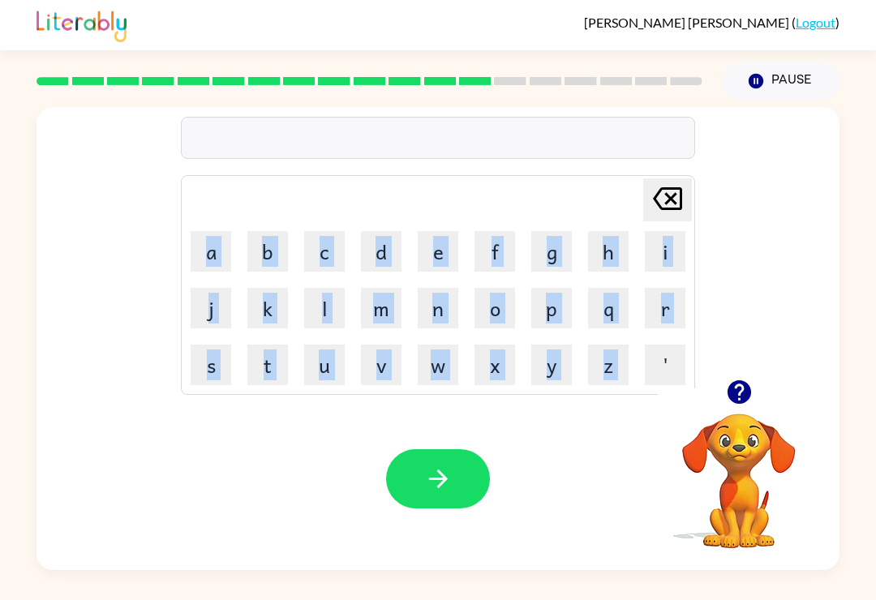
click at [328, 233] on button "c" at bounding box center [324, 251] width 41 height 41
click at [632, 465] on div "Your browser must support playing .mp4 files to use Literably. Please try using…" at bounding box center [437, 478] width 803 height 182
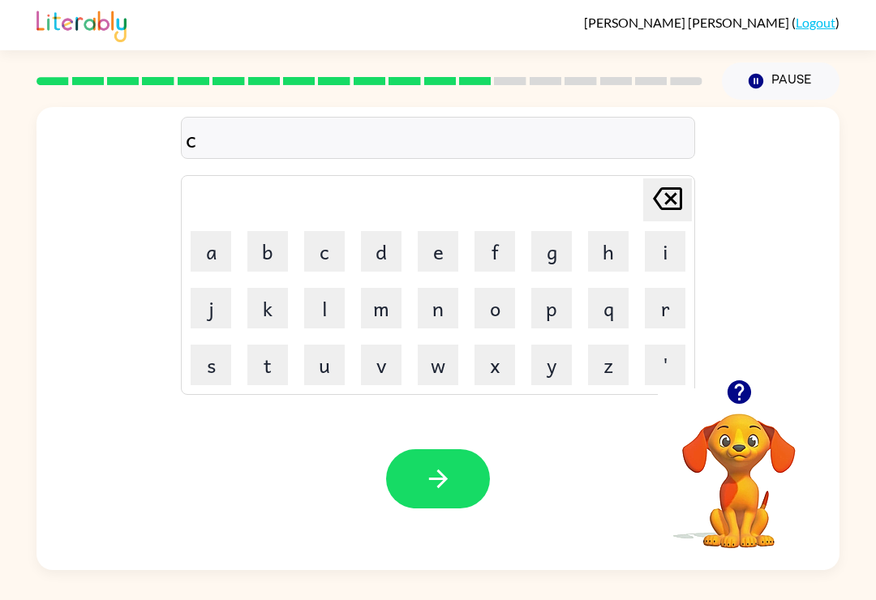
click at [646, 178] on button "[PERSON_NAME] last character input" at bounding box center [667, 199] width 49 height 43
click at [753, 371] on button "button" at bounding box center [738, 391] width 41 height 41
click at [499, 231] on button "f" at bounding box center [494, 251] width 41 height 41
click at [674, 179] on icon "[PERSON_NAME] last character input" at bounding box center [667, 198] width 39 height 39
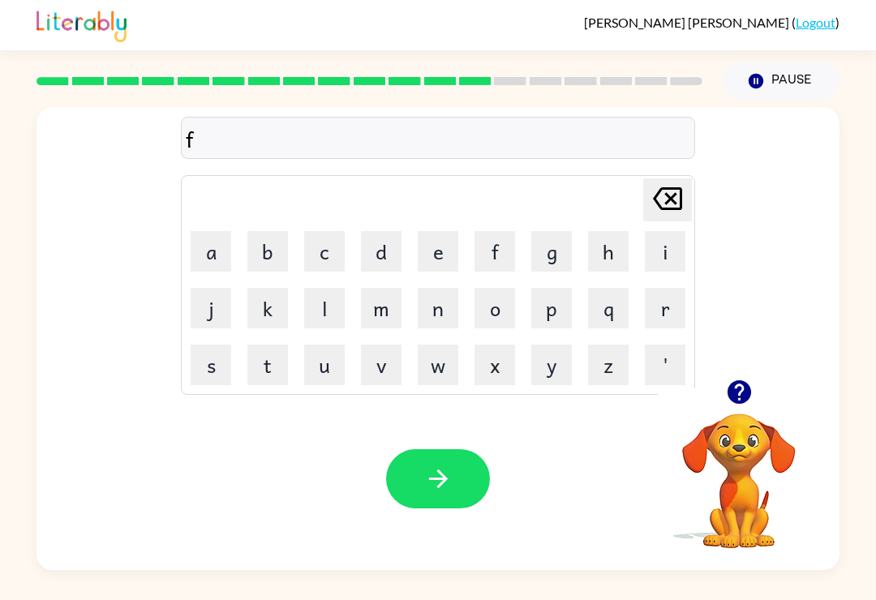
click at [203, 245] on button "a" at bounding box center [211, 251] width 41 height 41
click at [383, 240] on button "d" at bounding box center [381, 251] width 41 height 41
click at [752, 460] on video "Your browser must support playing .mp4 files to use Literably. Please try using…" at bounding box center [738, 469] width 162 height 162
click at [484, 455] on button "button" at bounding box center [438, 478] width 104 height 59
click at [722, 371] on button "button" at bounding box center [738, 391] width 41 height 41
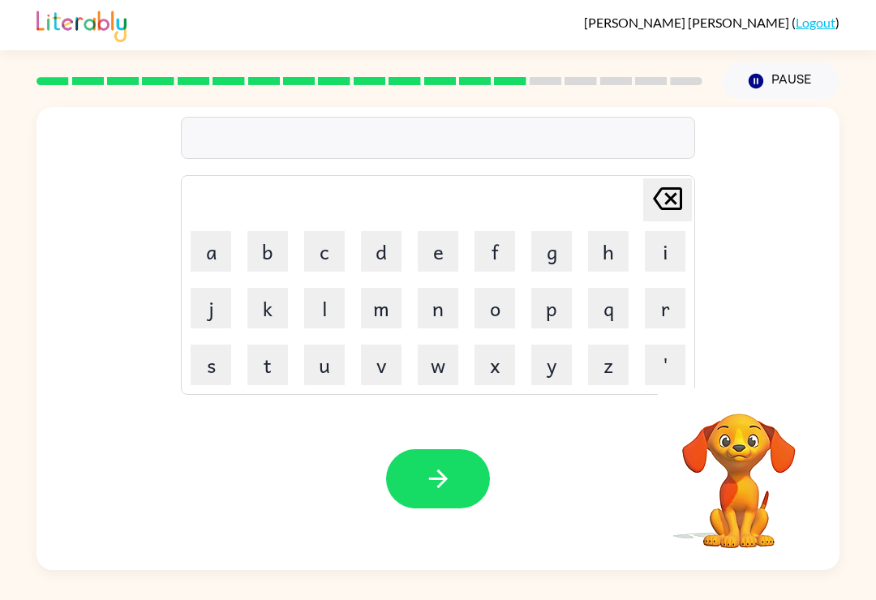
click at [562, 288] on button "p" at bounding box center [551, 308] width 41 height 41
click at [560, 231] on button "g" at bounding box center [551, 251] width 41 height 41
click at [528, 286] on td "p" at bounding box center [551, 307] width 55 height 55
click at [444, 289] on button "n" at bounding box center [437, 308] width 41 height 41
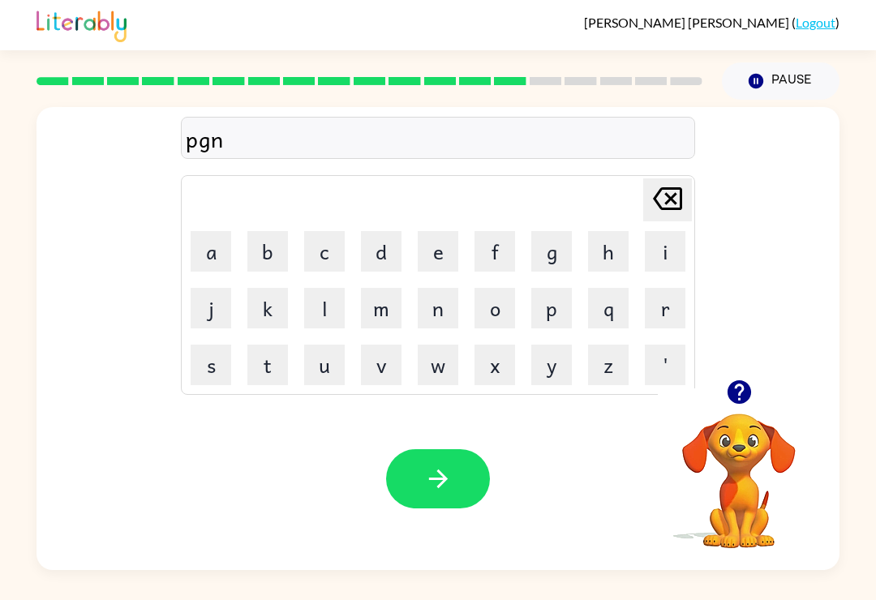
click at [435, 452] on button "button" at bounding box center [438, 478] width 104 height 59
click at [559, 255] on button "g" at bounding box center [551, 251] width 41 height 41
click at [492, 306] on button "o" at bounding box center [494, 308] width 41 height 41
click at [671, 194] on icon "[PERSON_NAME] last character input" at bounding box center [667, 198] width 39 height 39
click at [670, 193] on icon "[PERSON_NAME] last character input" at bounding box center [667, 198] width 39 height 39
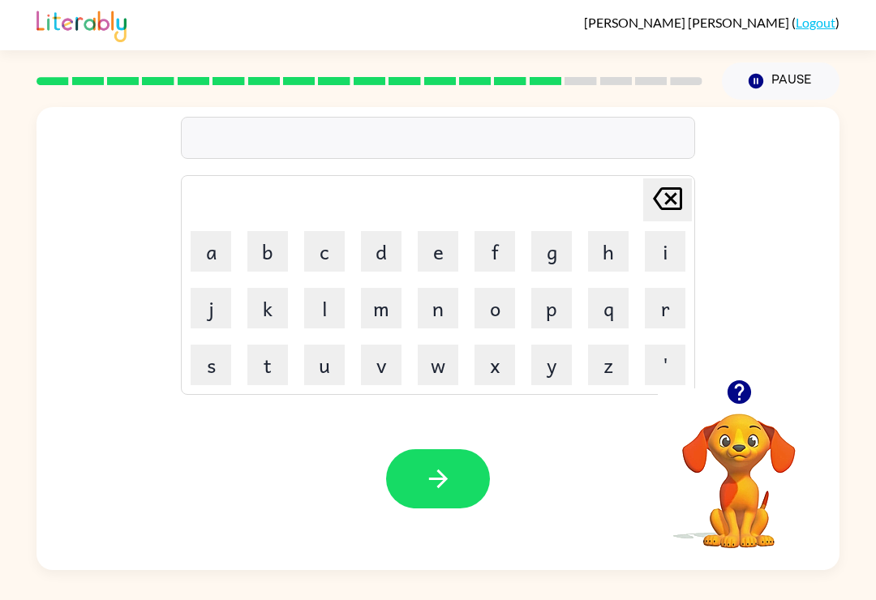
click at [501, 246] on button "f" at bounding box center [494, 251] width 41 height 41
click at [499, 306] on button "o" at bounding box center [494, 308] width 41 height 41
click at [554, 253] on button "g" at bounding box center [551, 251] width 41 height 41
click at [678, 186] on icon "[PERSON_NAME] last character input" at bounding box center [667, 198] width 39 height 39
click at [679, 187] on icon "[PERSON_NAME] last character input" at bounding box center [667, 198] width 39 height 39
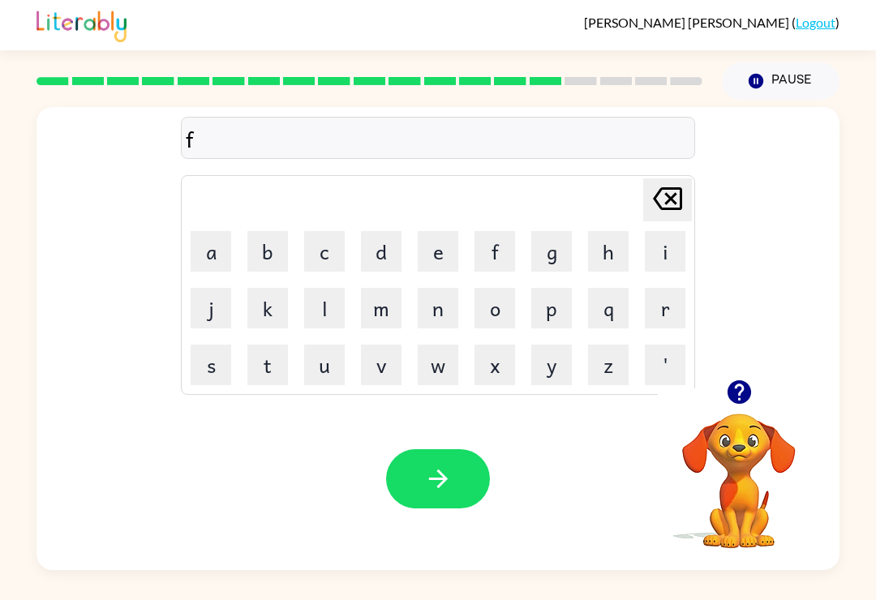
click at [674, 210] on icon at bounding box center [667, 198] width 29 height 23
click at [614, 257] on button "h" at bounding box center [608, 251] width 41 height 41
click at [488, 310] on button "o" at bounding box center [494, 308] width 41 height 41
click at [552, 254] on button "g" at bounding box center [551, 251] width 41 height 41
click at [452, 475] on button "button" at bounding box center [438, 478] width 104 height 59
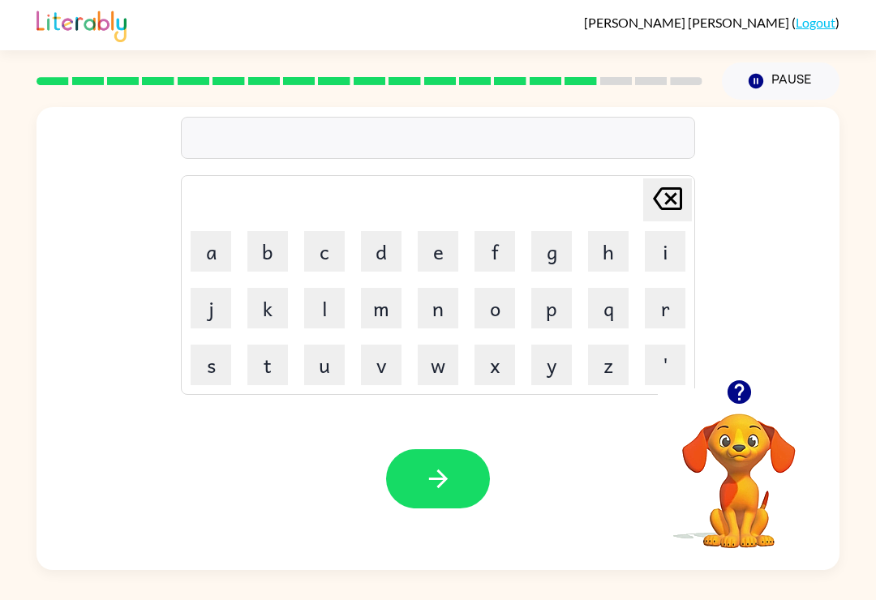
click at [560, 310] on button "p" at bounding box center [551, 308] width 41 height 41
click at [503, 306] on button "o" at bounding box center [494, 308] width 41 height 41
click at [452, 382] on button "w" at bounding box center [437, 365] width 41 height 41
click at [460, 492] on button "button" at bounding box center [438, 478] width 104 height 59
click at [258, 328] on button "k" at bounding box center [267, 308] width 41 height 41
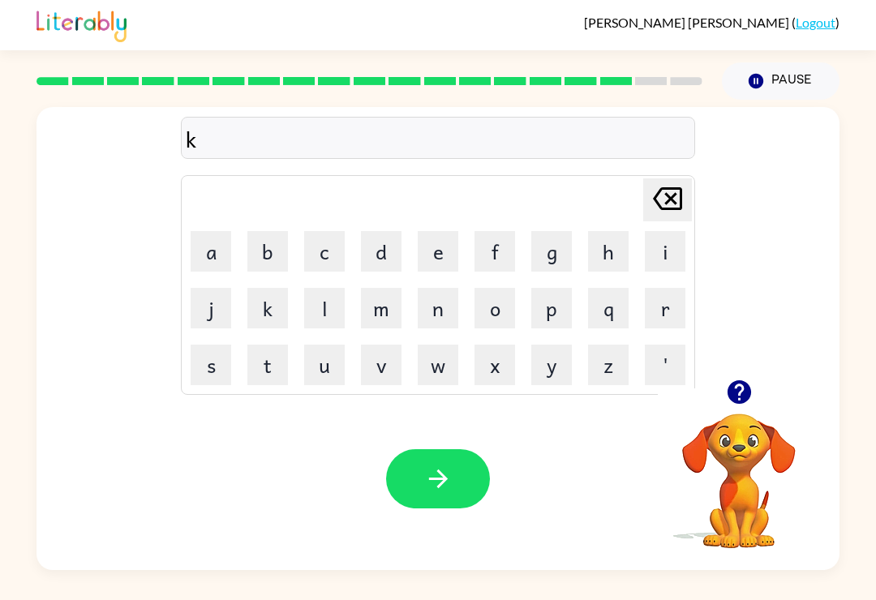
click at [208, 238] on button "a" at bounding box center [211, 251] width 41 height 41
click at [743, 370] on div "ka [PERSON_NAME] last character input a b c d e f g h i j k l m n o p q r s t u…" at bounding box center [437, 243] width 803 height 272
click at [743, 369] on div "ka [PERSON_NAME] last character input a b c d e f g h i j k l m n o p q r s t u…" at bounding box center [437, 243] width 803 height 272
click at [738, 391] on icon "button" at bounding box center [738, 392] width 24 height 24
click at [285, 301] on button "k" at bounding box center [267, 308] width 41 height 41
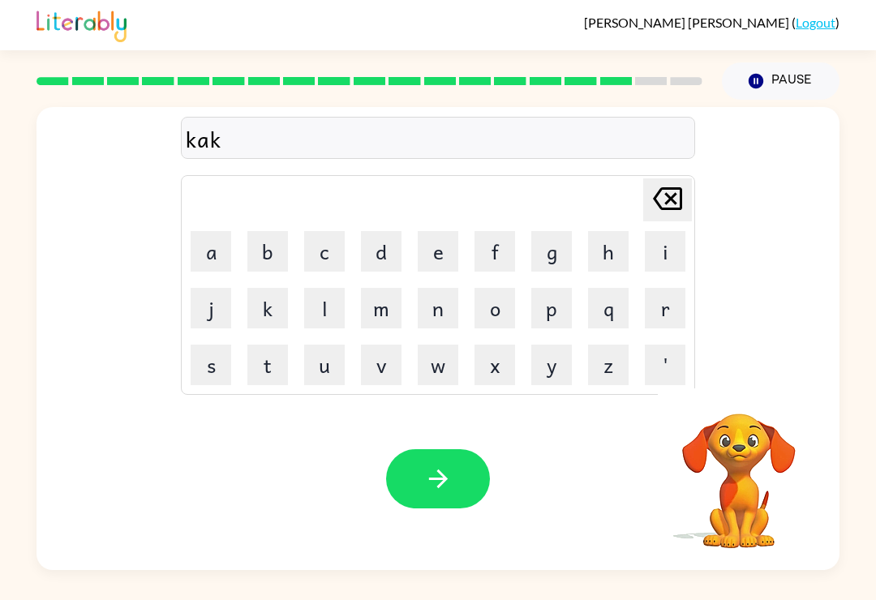
click at [443, 480] on icon "button" at bounding box center [437, 478] width 19 height 19
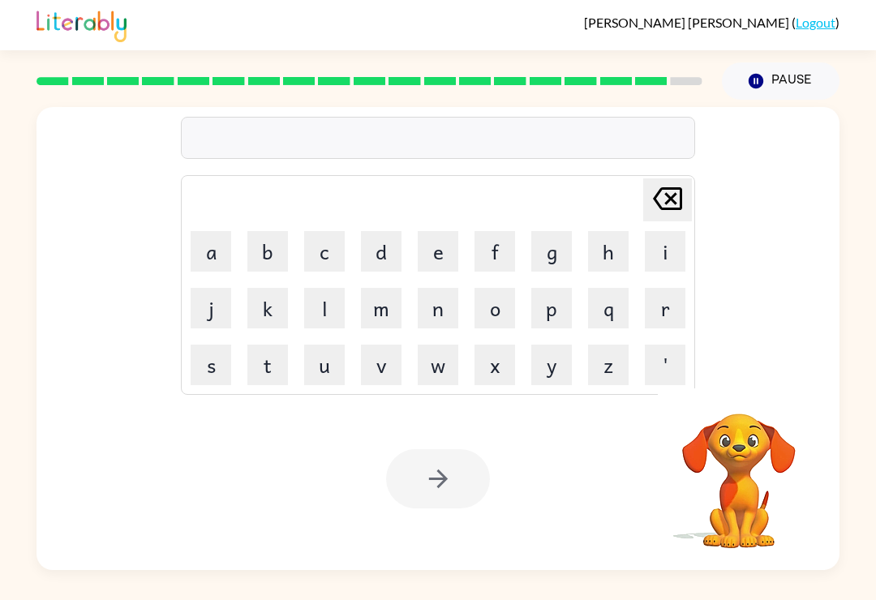
click at [760, 442] on video "Your browser must support playing .mp4 files to use Literably. Please try using…" at bounding box center [738, 469] width 162 height 162
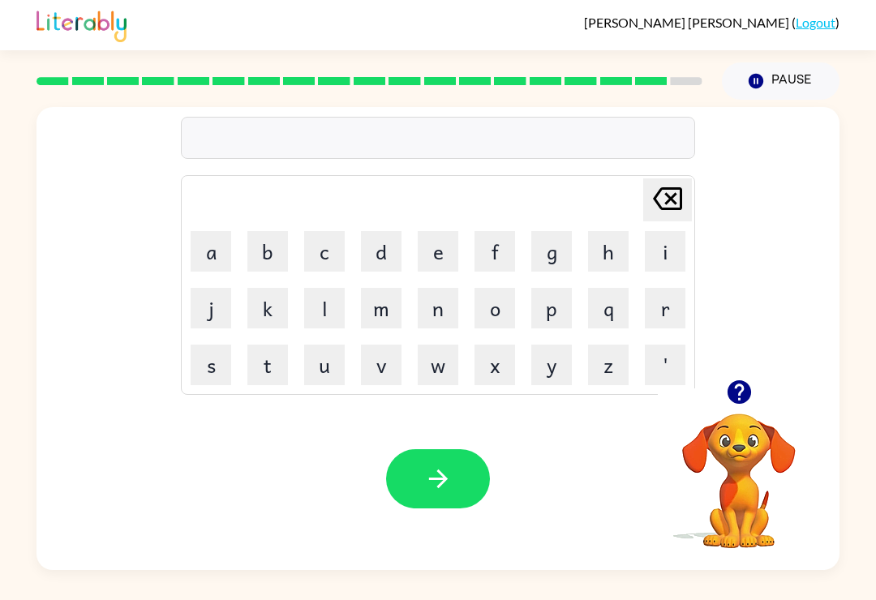
click at [221, 245] on button "a" at bounding box center [211, 251] width 41 height 41
click at [671, 199] on icon at bounding box center [667, 198] width 29 height 23
click at [670, 199] on icon at bounding box center [667, 198] width 29 height 23
click at [220, 353] on button "s" at bounding box center [211, 365] width 41 height 41
click at [223, 244] on button "a" at bounding box center [211, 251] width 41 height 41
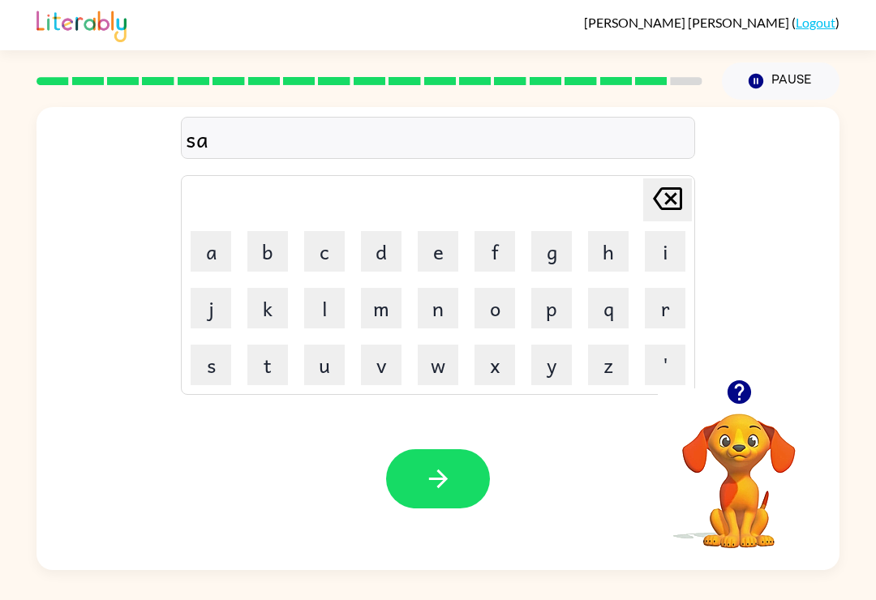
click at [388, 318] on button "m" at bounding box center [381, 308] width 41 height 41
click at [430, 477] on icon "button" at bounding box center [438, 479] width 28 height 28
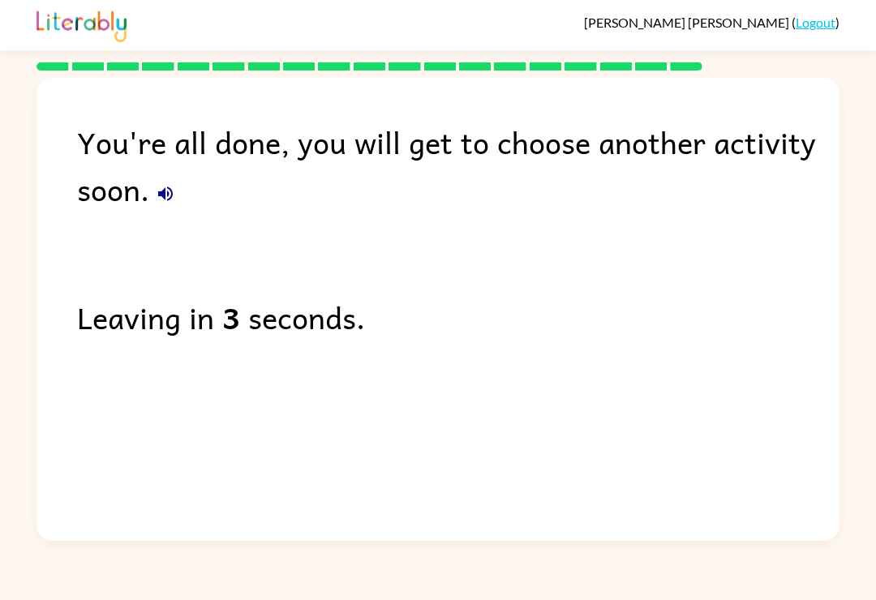
click at [134, 207] on div "You're all done, you will get to choose another activity soon." at bounding box center [458, 165] width 762 height 94
click at [169, 193] on icon "button" at bounding box center [165, 193] width 19 height 19
click at [156, 185] on button "button" at bounding box center [165, 194] width 32 height 32
